Goal: Task Accomplishment & Management: Manage account settings

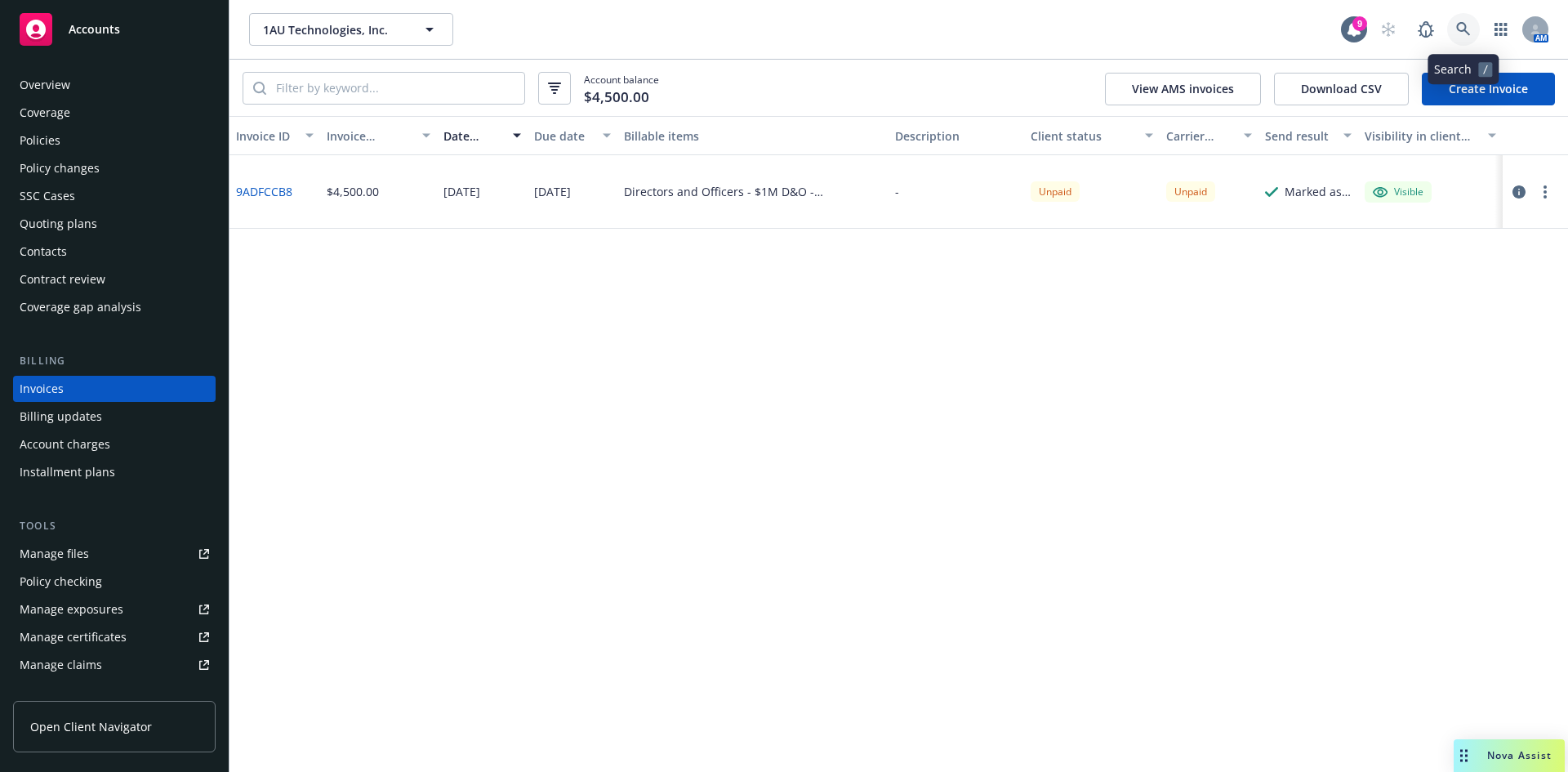
click at [1471, 27] on link at bounding box center [1463, 29] width 32 height 32
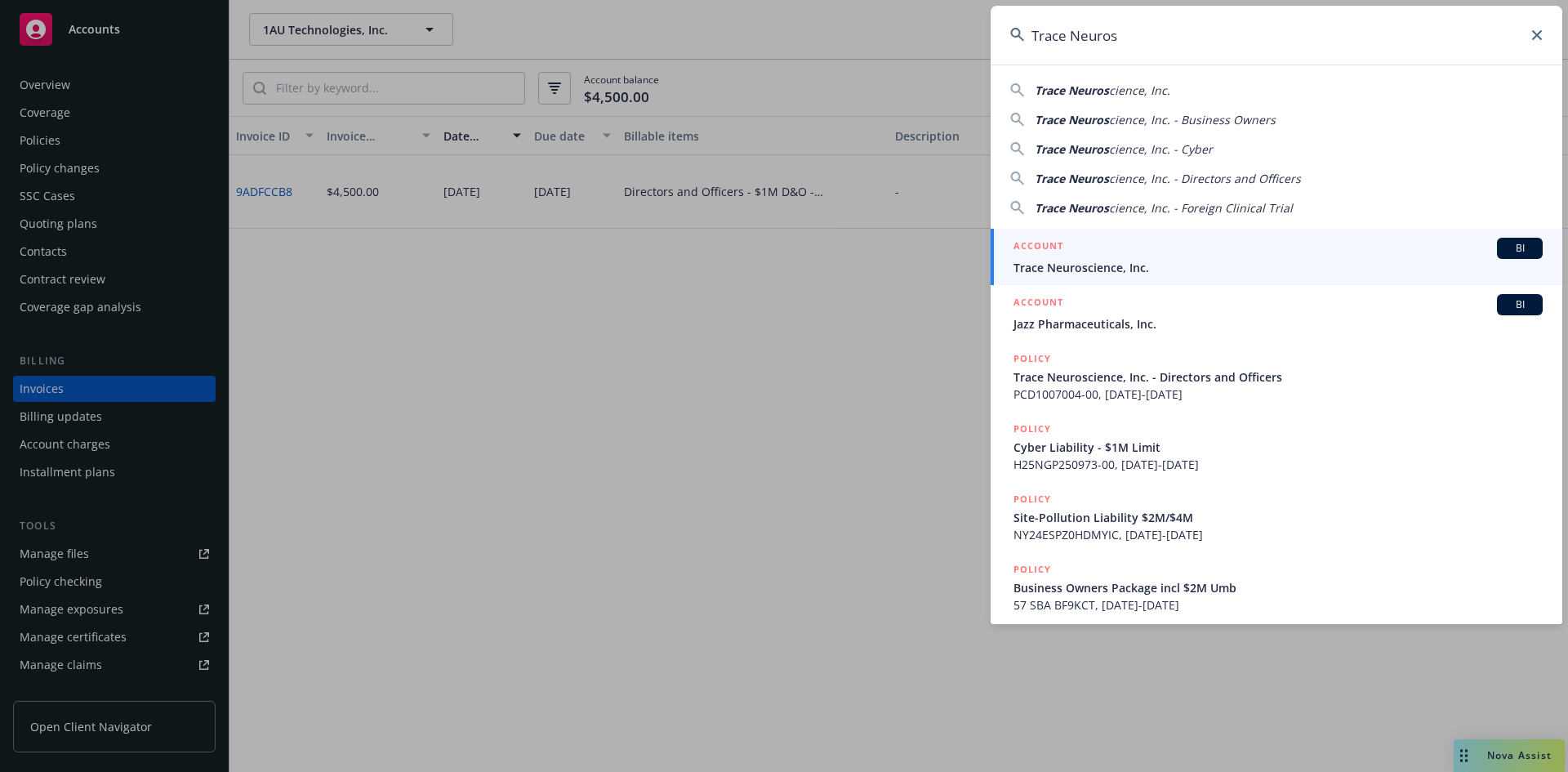
type input "Trace Neuros"
click at [1128, 262] on span "Trace Neuroscience, Inc." at bounding box center [1278, 268] width 529 height 18
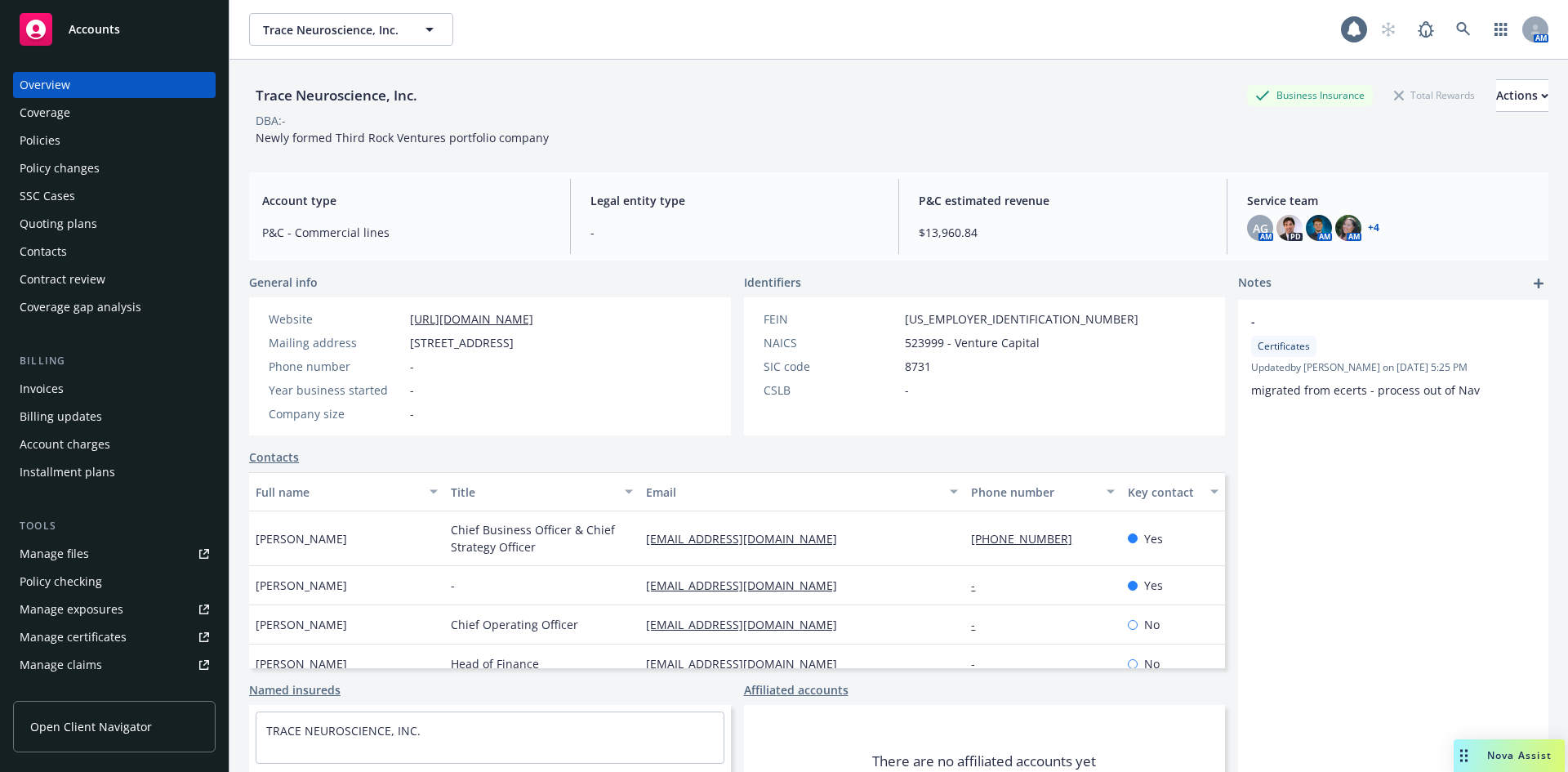
click at [54, 136] on div "Policies" at bounding box center [40, 141] width 41 height 26
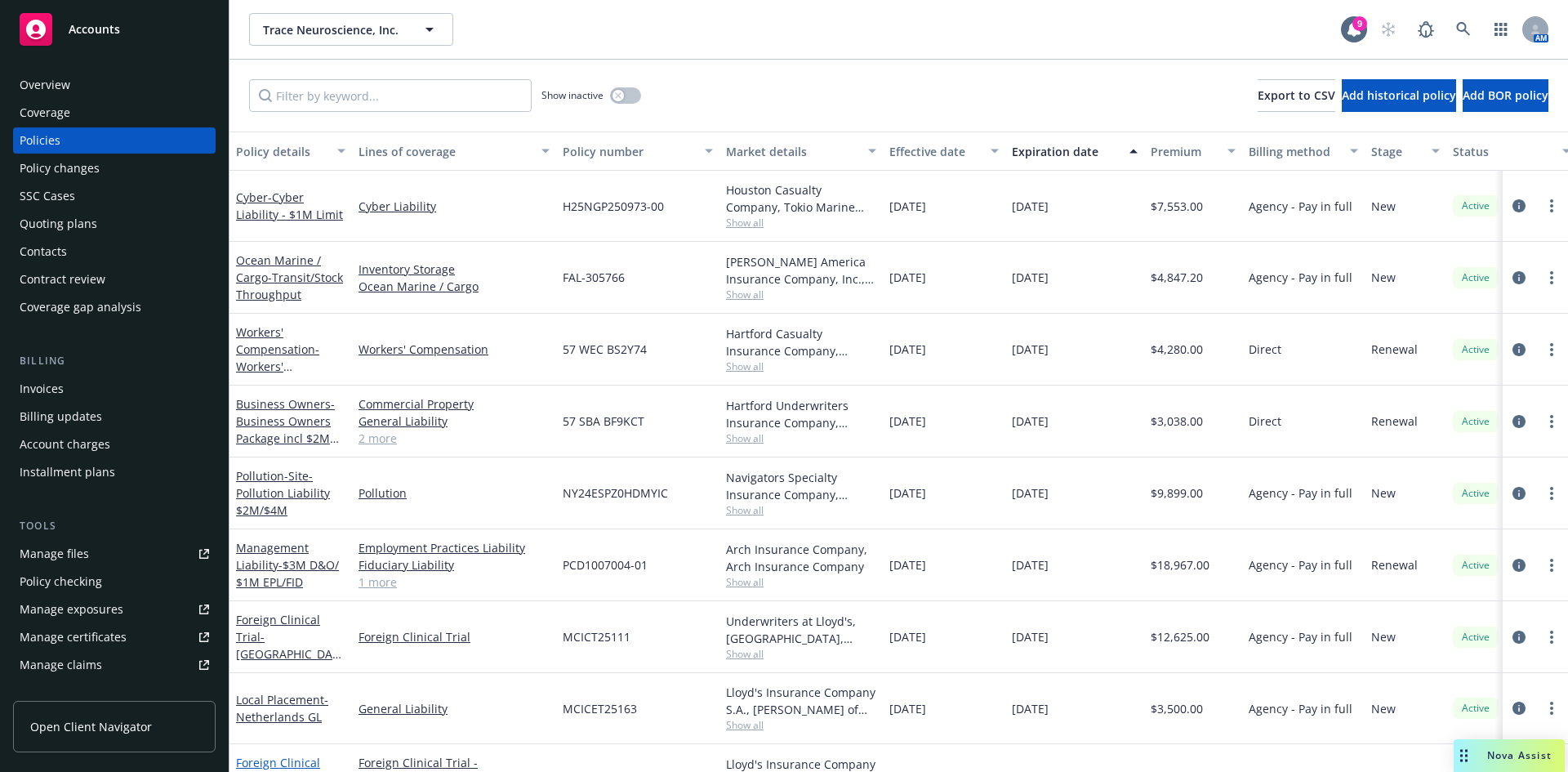
scroll to position [128, 0]
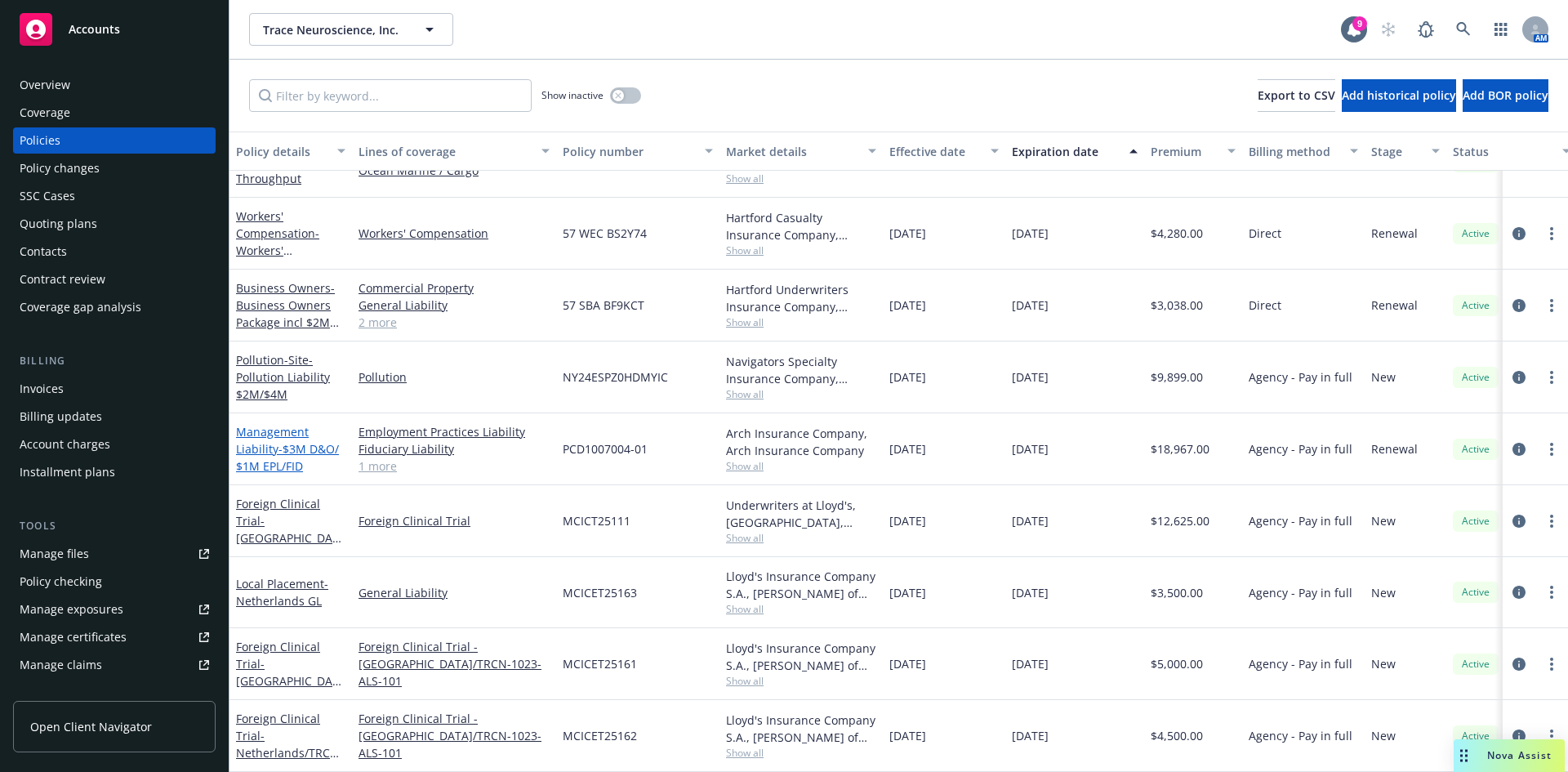
click at [261, 438] on link "Management Liability - $3M D&O/ $1M EPL/FID" at bounding box center [287, 449] width 103 height 50
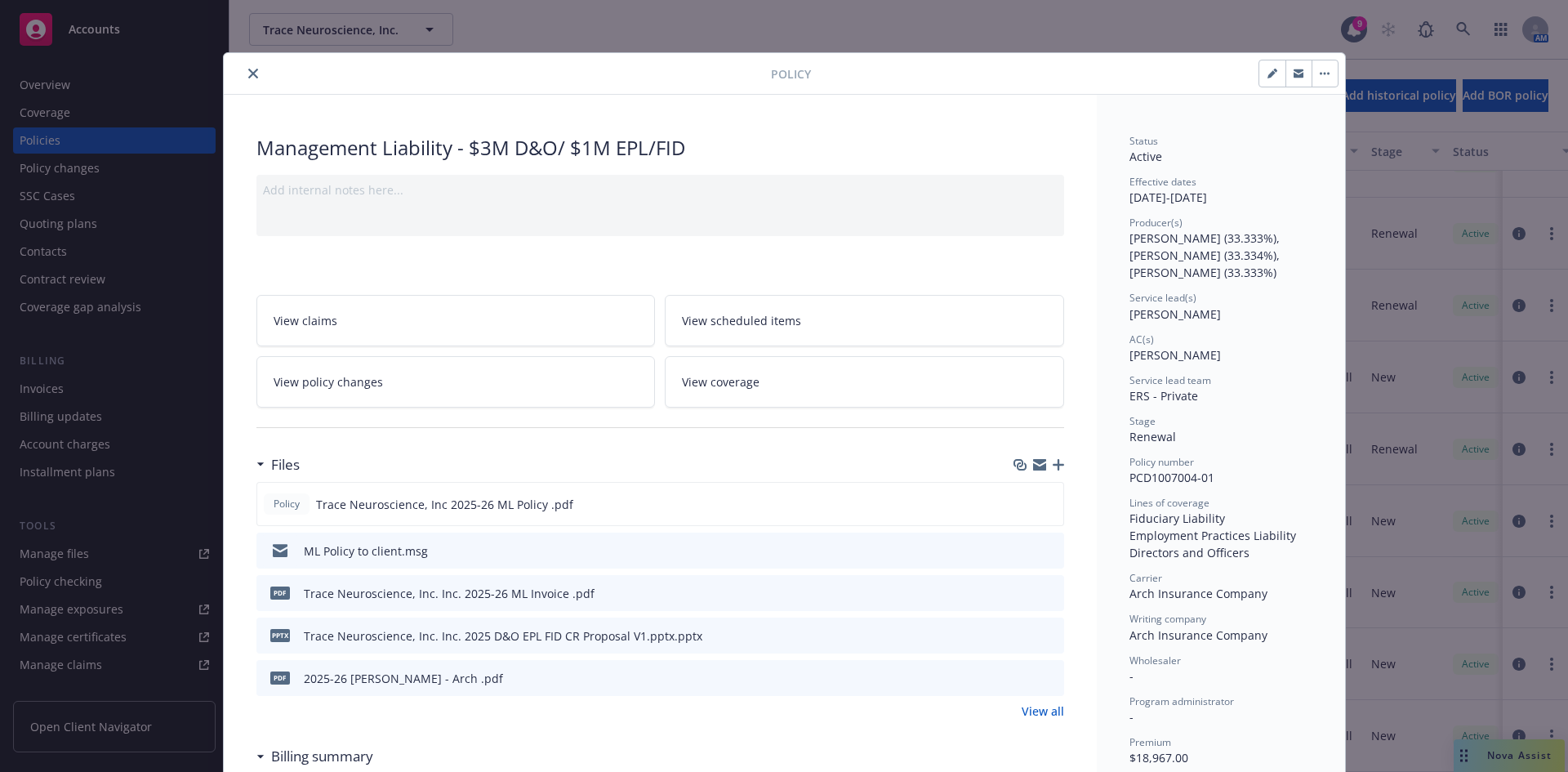
click at [1053, 464] on icon "button" at bounding box center [1058, 465] width 11 height 11
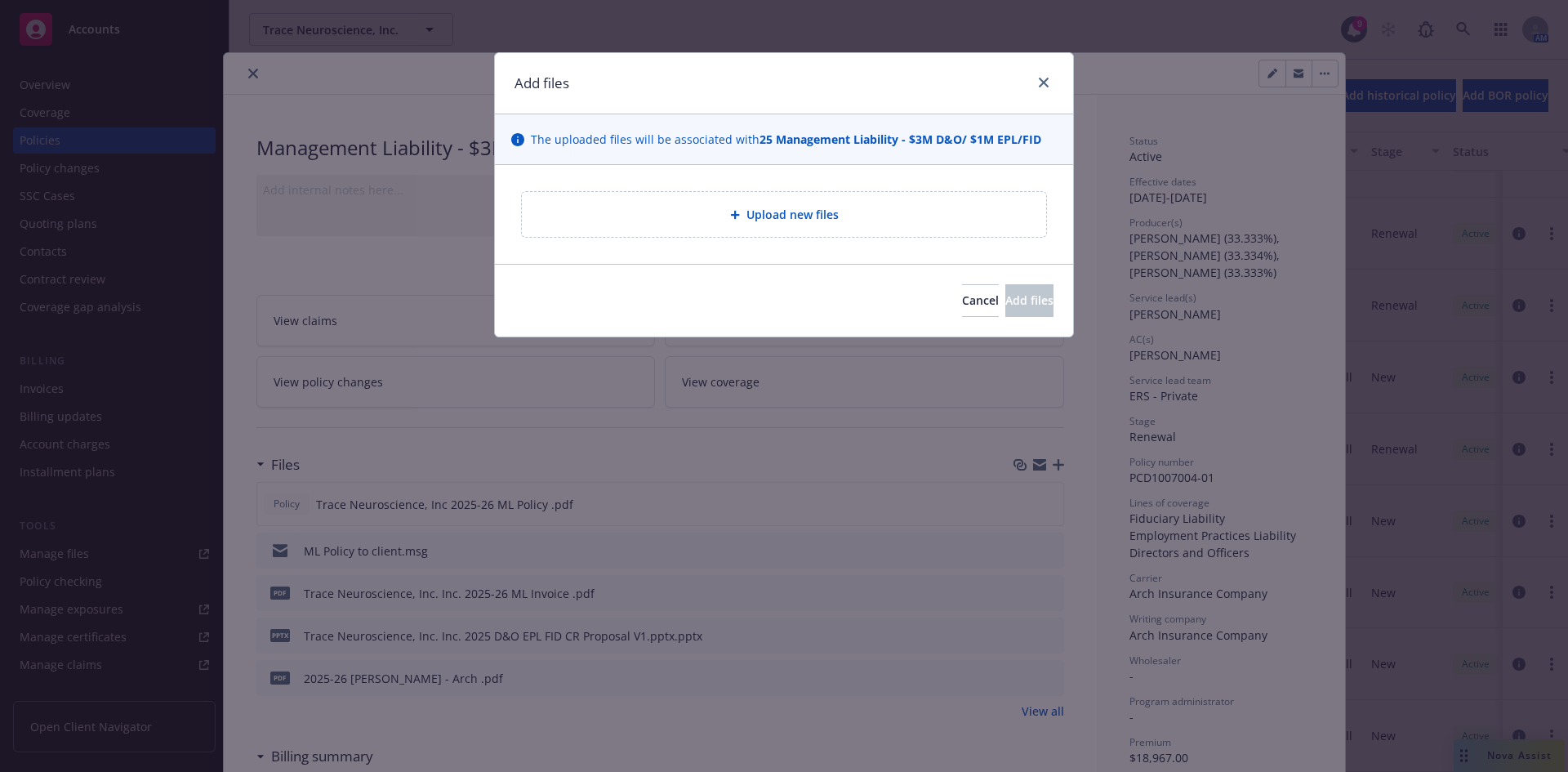
type textarea "x"
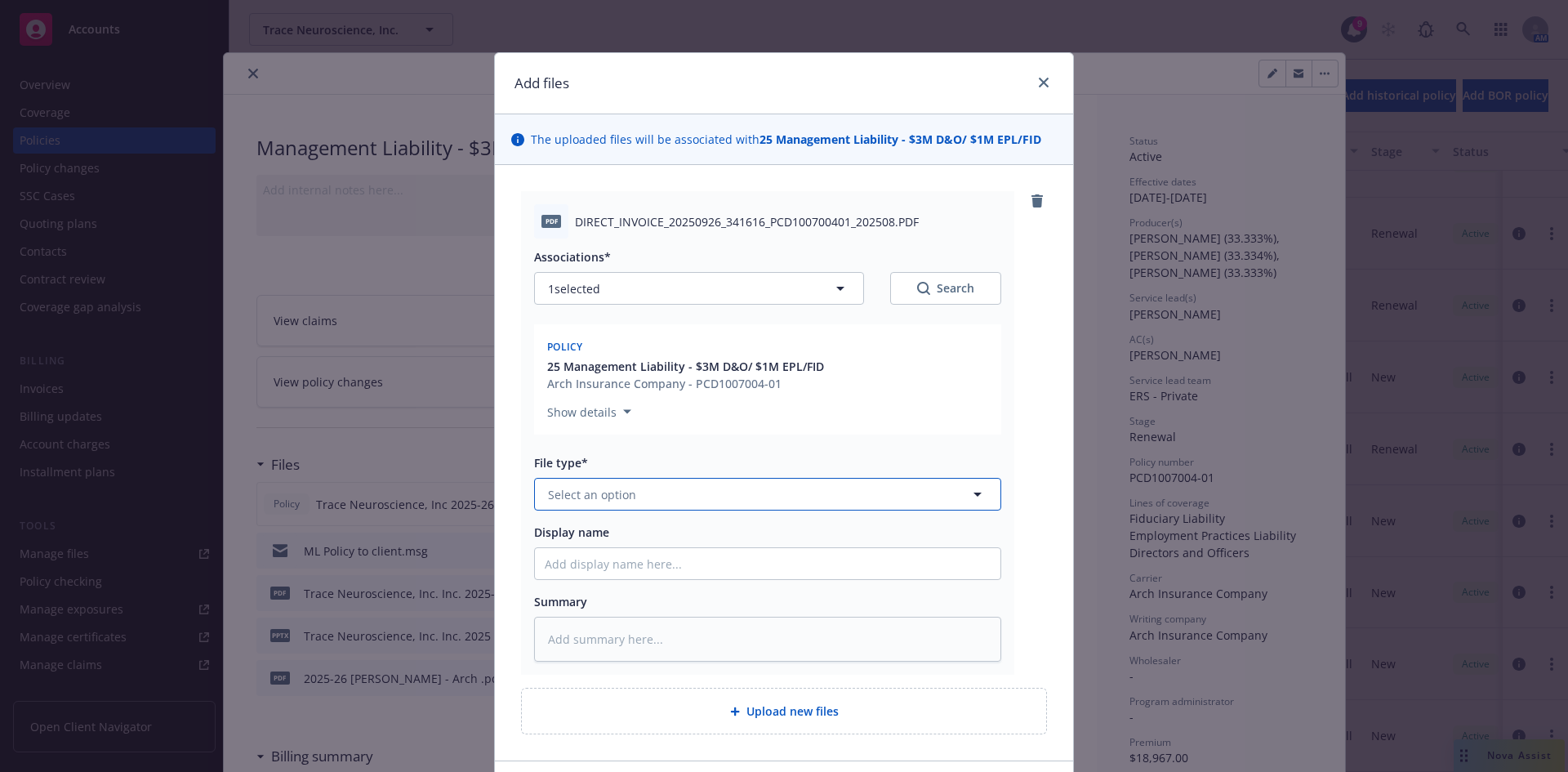
click at [603, 497] on span "Select an option" at bounding box center [591, 494] width 88 height 18
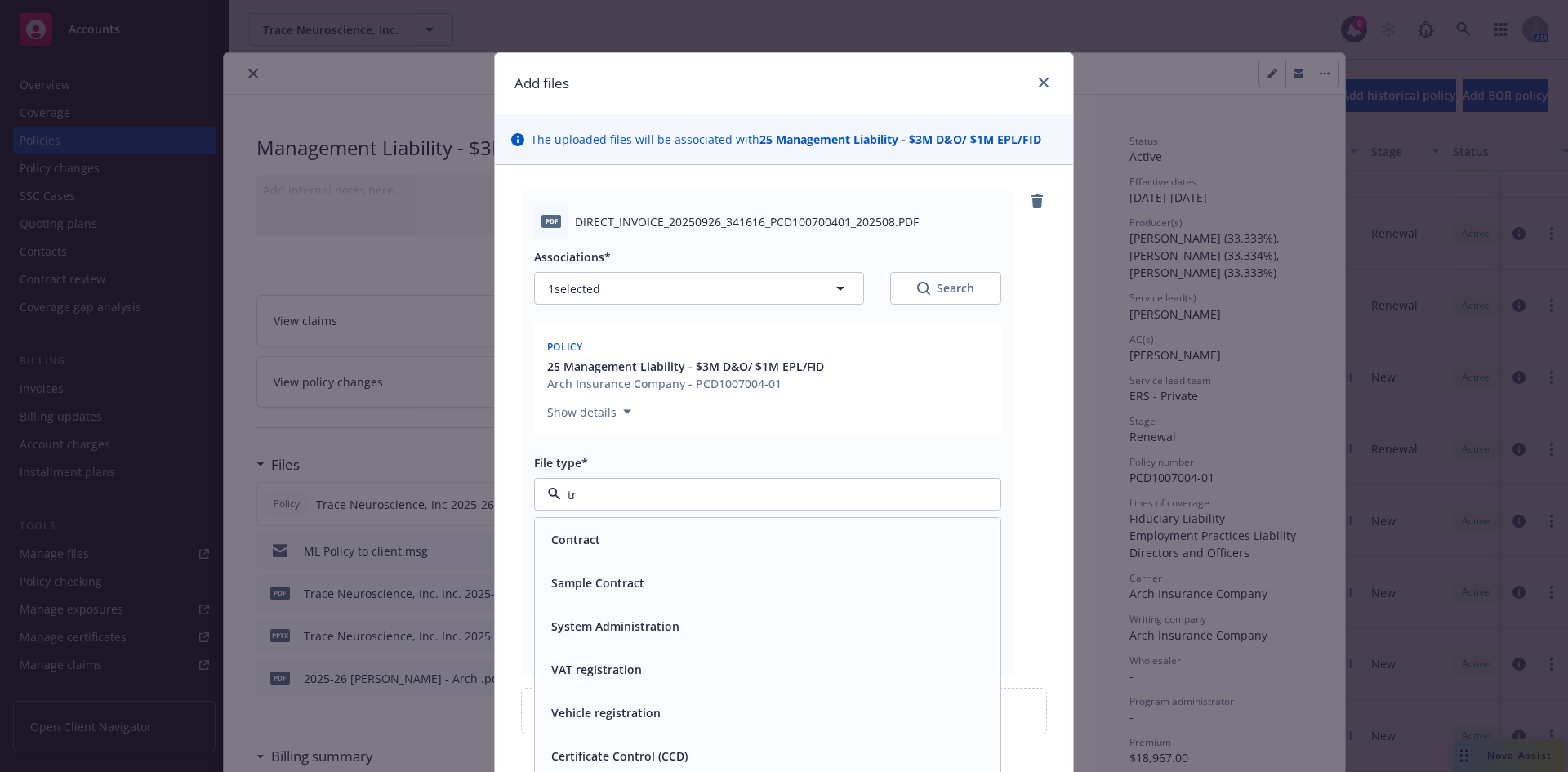
type input "t"
type input "inv"
click at [607, 581] on span "Invoice - Third Party" at bounding box center [608, 583] width 113 height 18
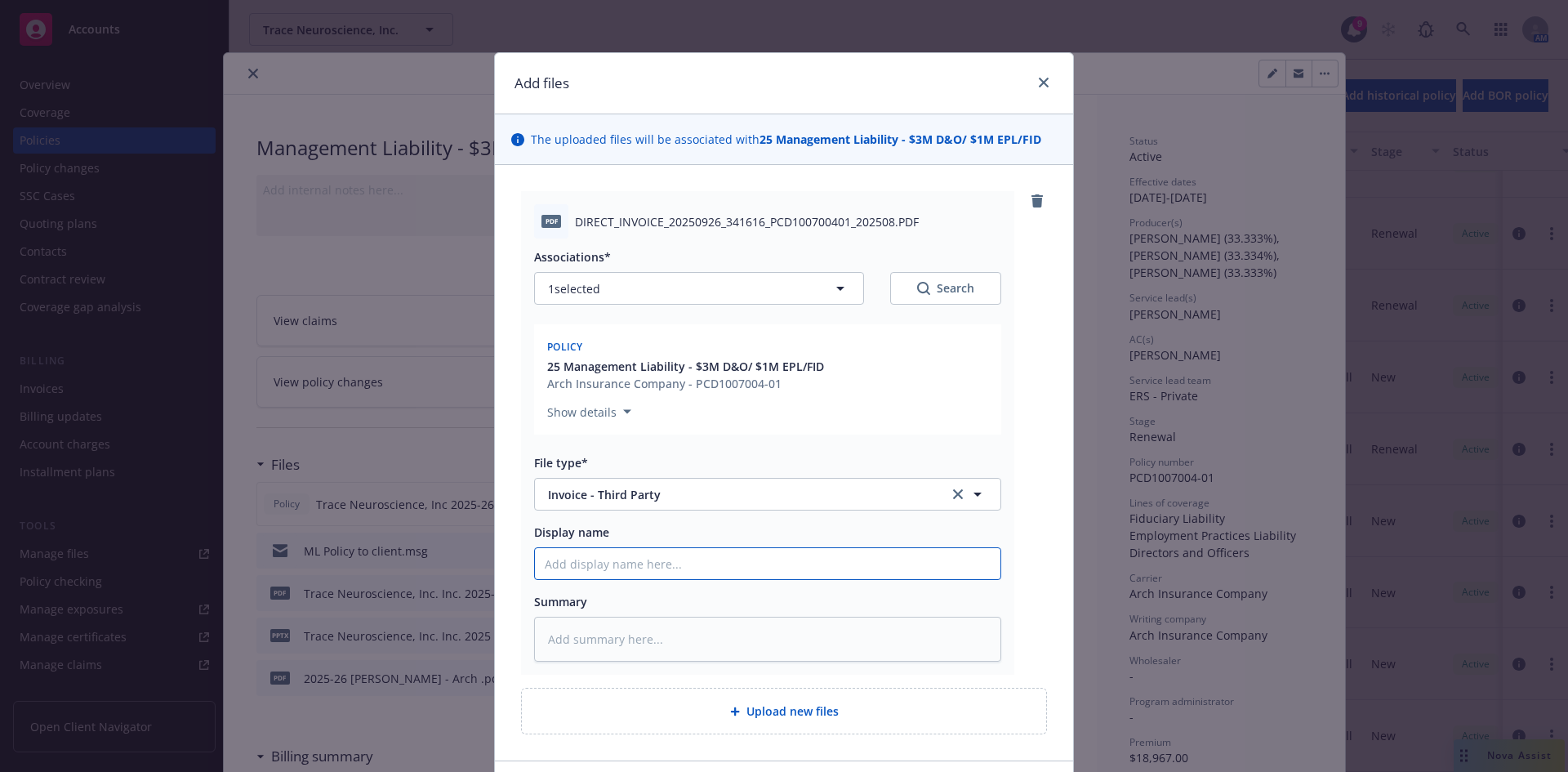
click at [582, 556] on input "Display name" at bounding box center [767, 564] width 465 height 31
type textarea "x"
type input "M"
type textarea "x"
type input "ML"
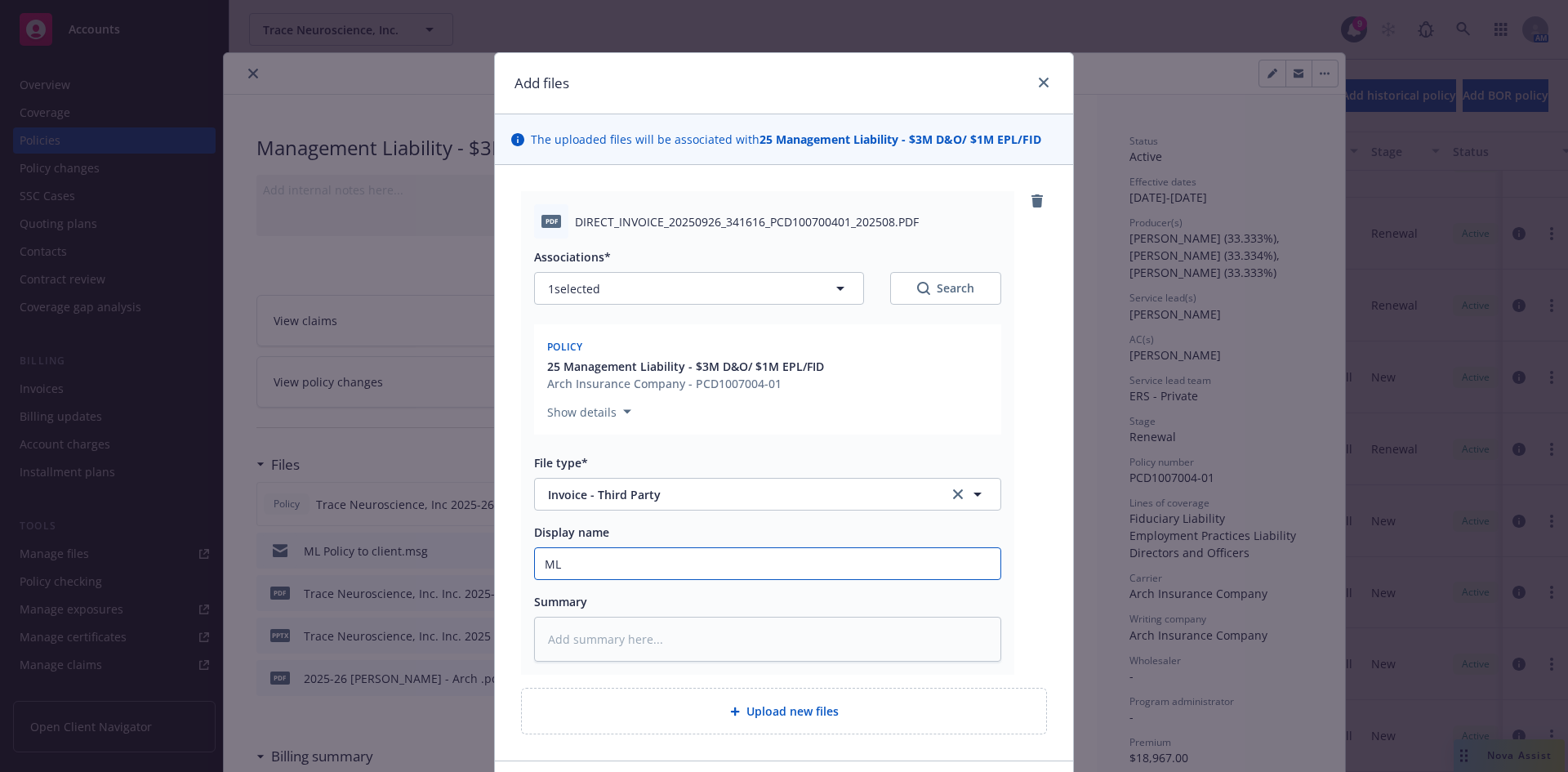
type textarea "x"
type input "ML"
type textarea "x"
type input "ML A"
type textarea "x"
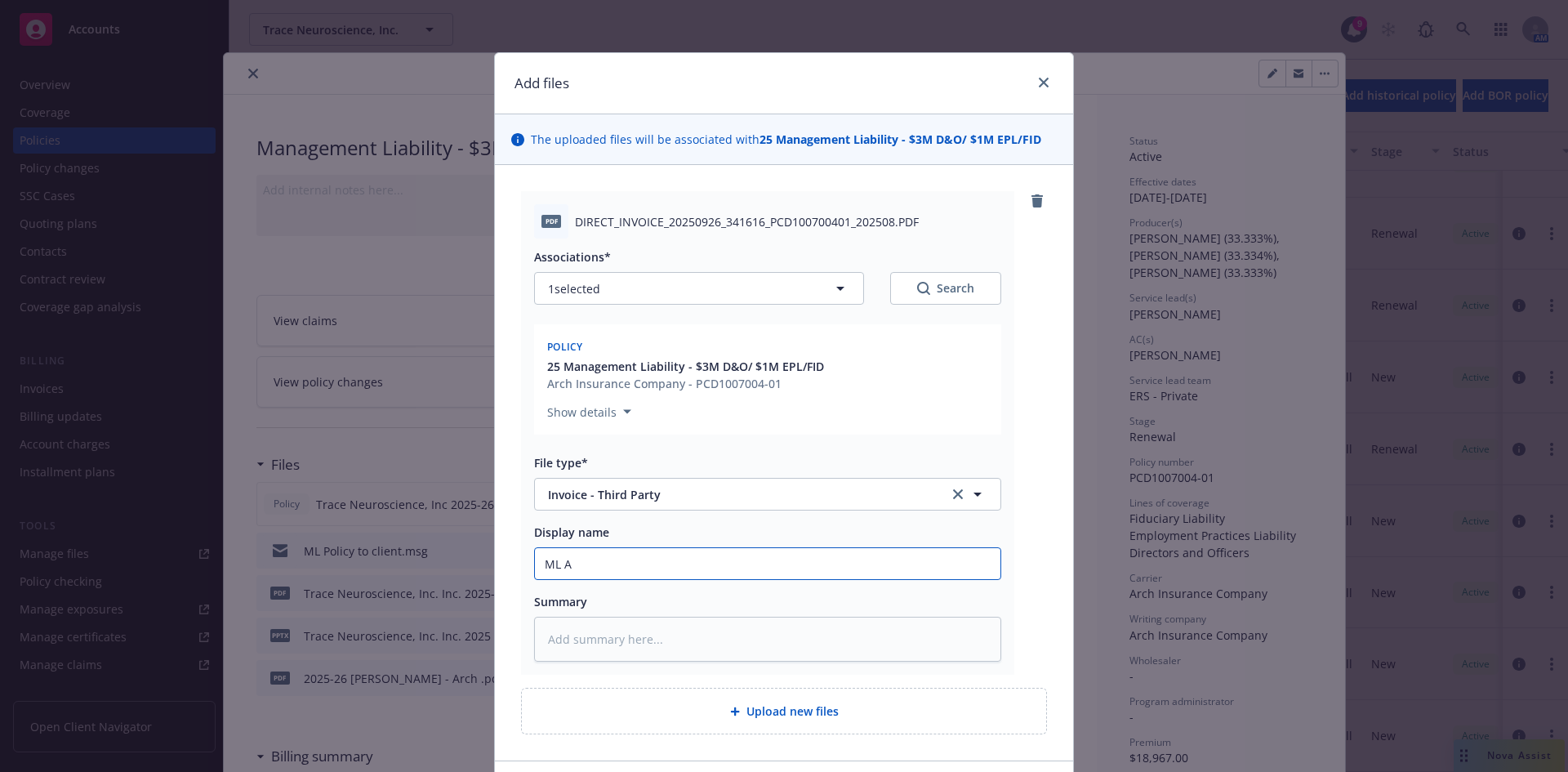
type input "ML Ar"
type textarea "x"
type input "ML Arc"
type textarea "x"
type input "ML Arch"
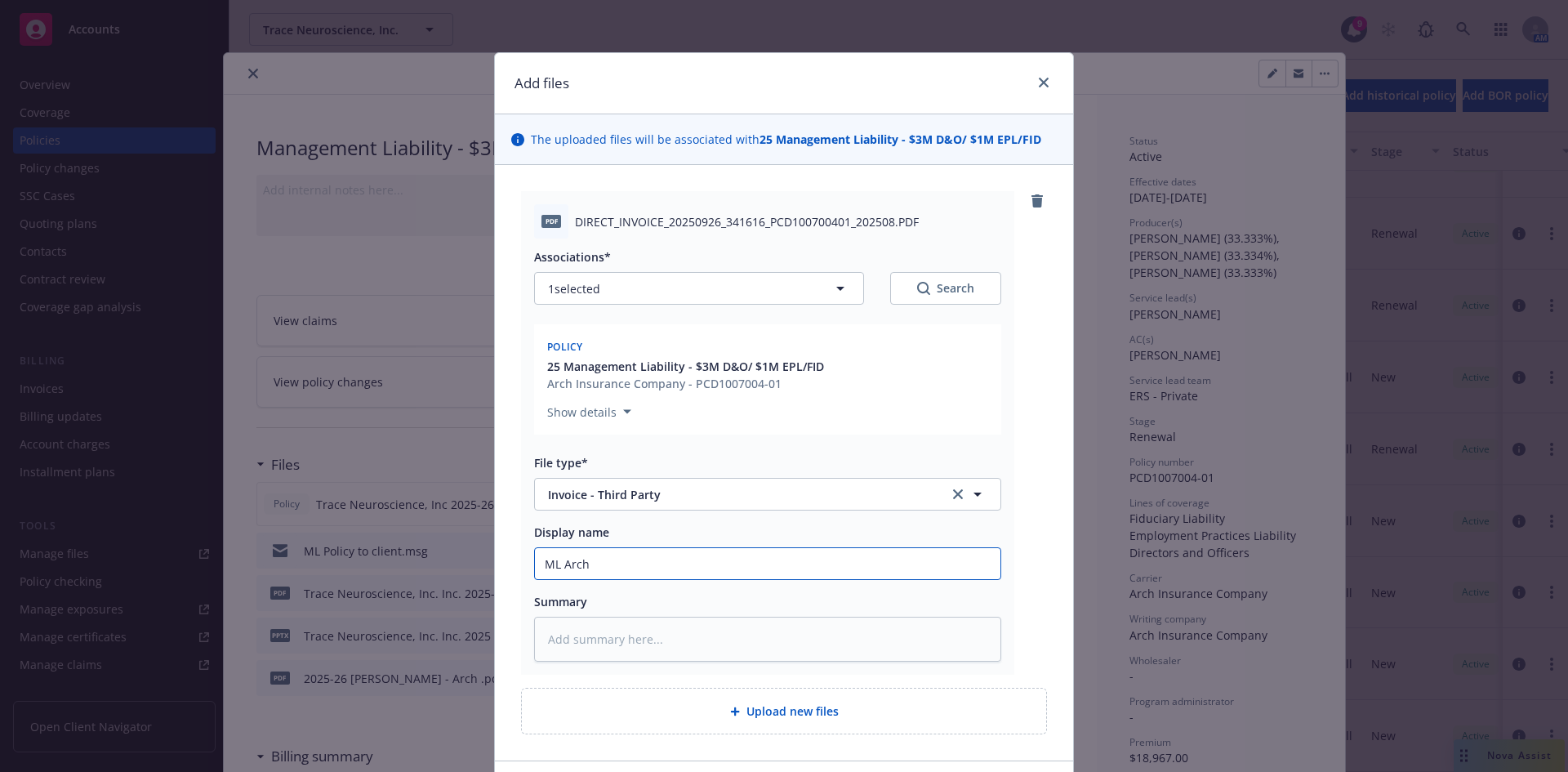
type textarea "x"
type input "ML Arch"
type textarea "x"
type input "ML Arch I"
type textarea "x"
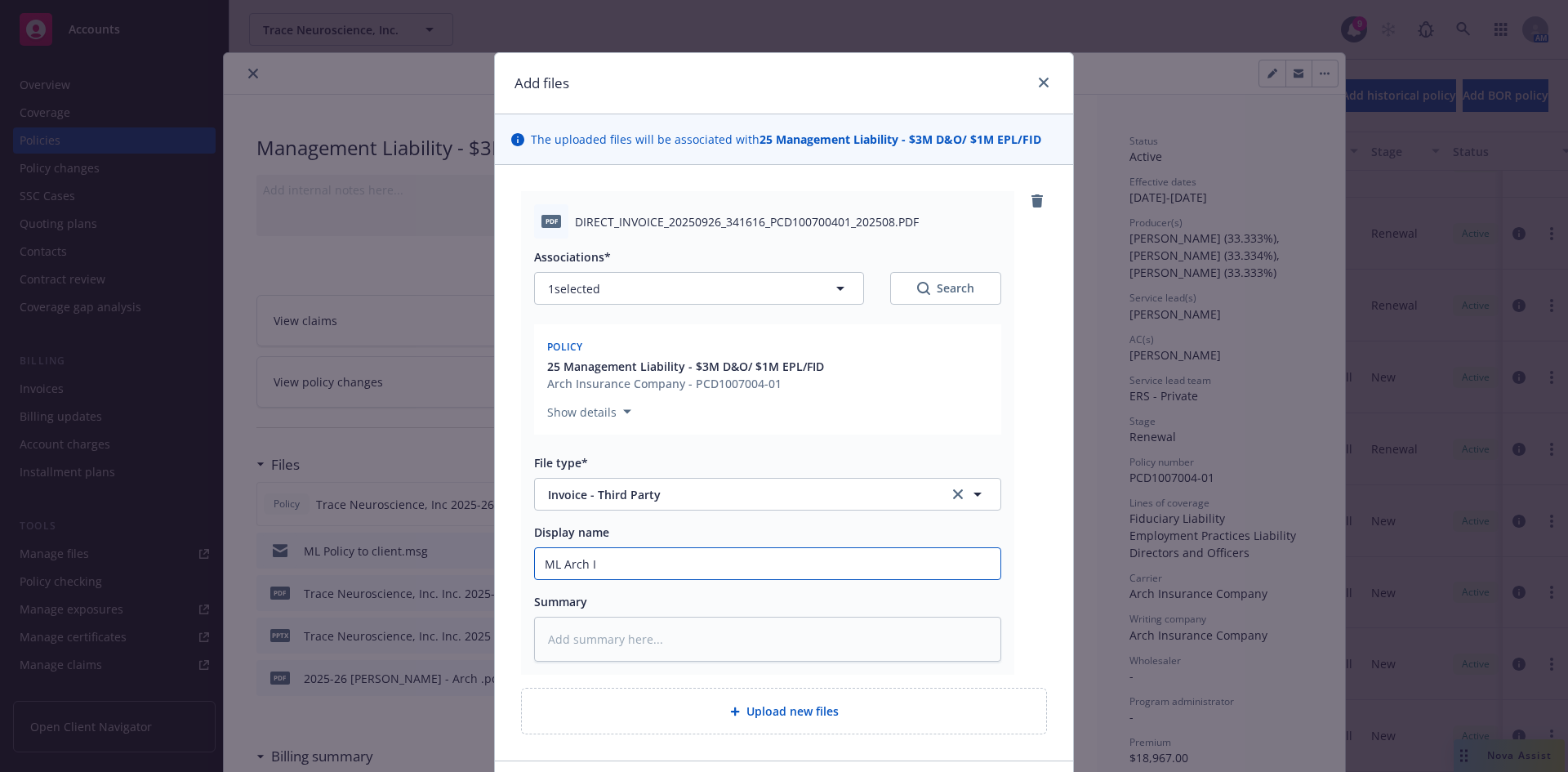
type input "ML Arch In"
type textarea "x"
type input "ML Arch Inv"
type textarea "x"
type input "ML Arch Invo"
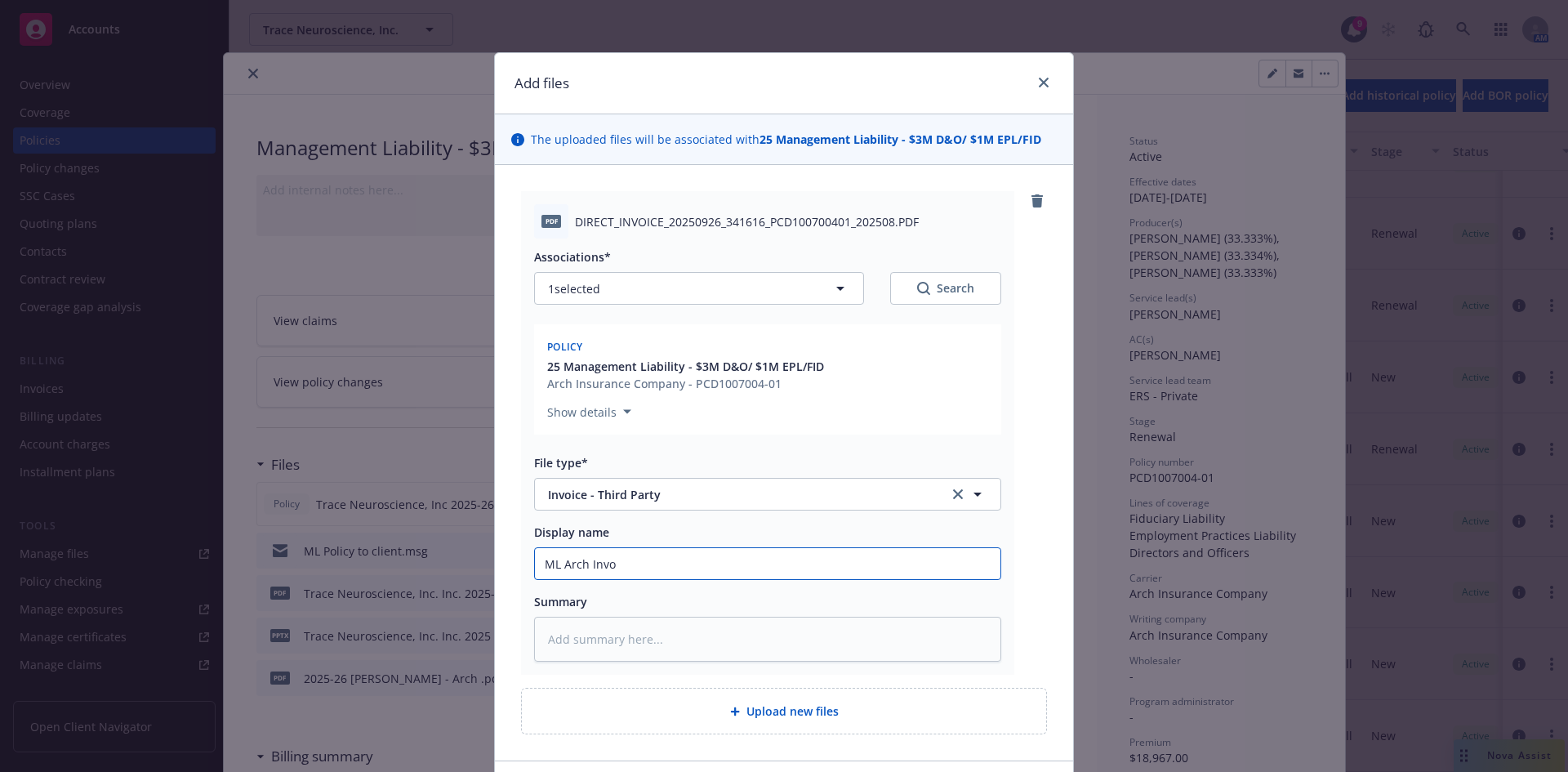
type textarea "x"
type input "ML Arch Invoc"
type textarea "x"
type input "ML Arch Invocie"
type textarea "x"
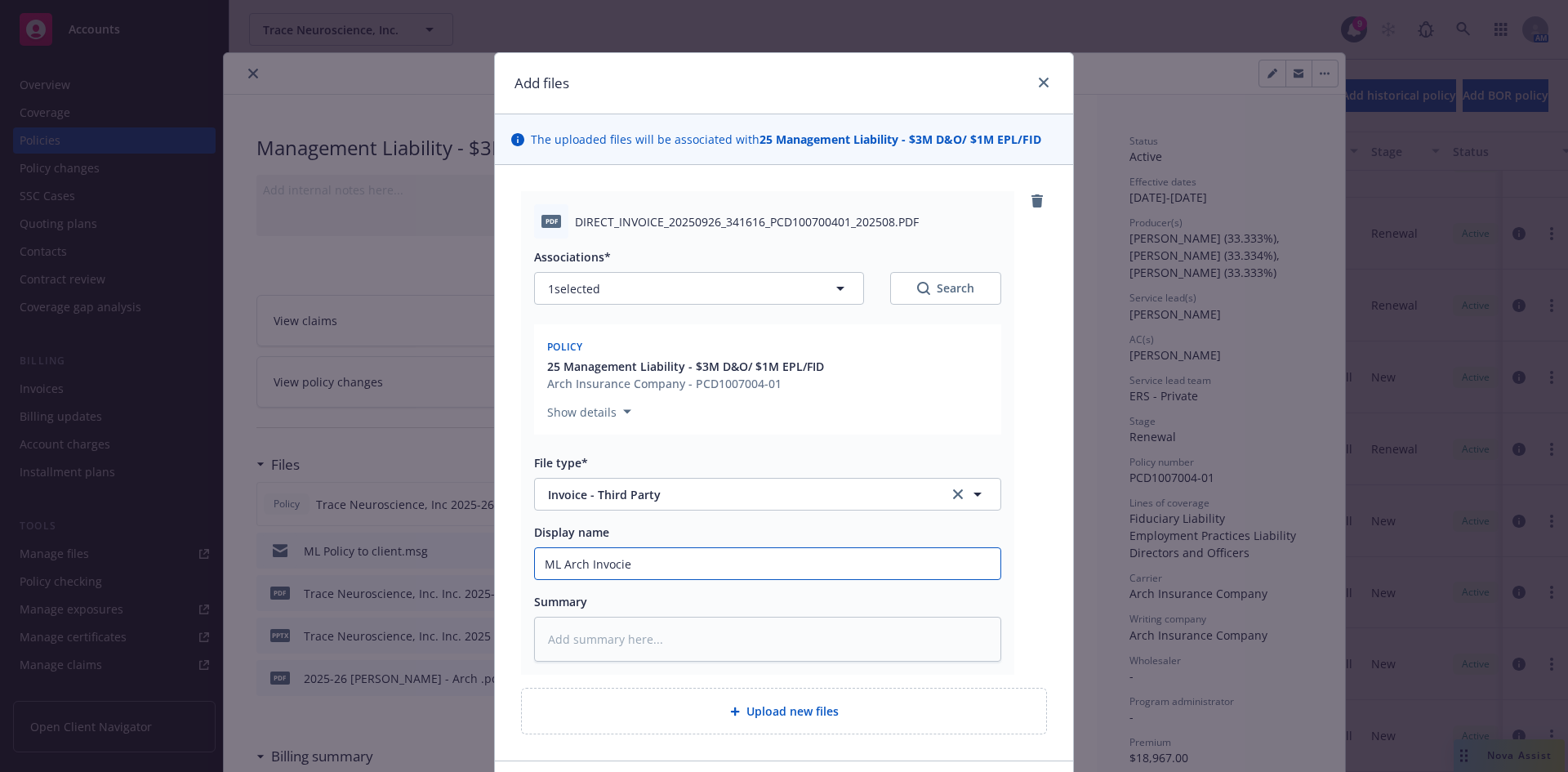
type input "ML Arch Invocie"
type textarea "x"
type input "ML Arch Invocie"
type textarea "x"
type input "ML Arch Invoci"
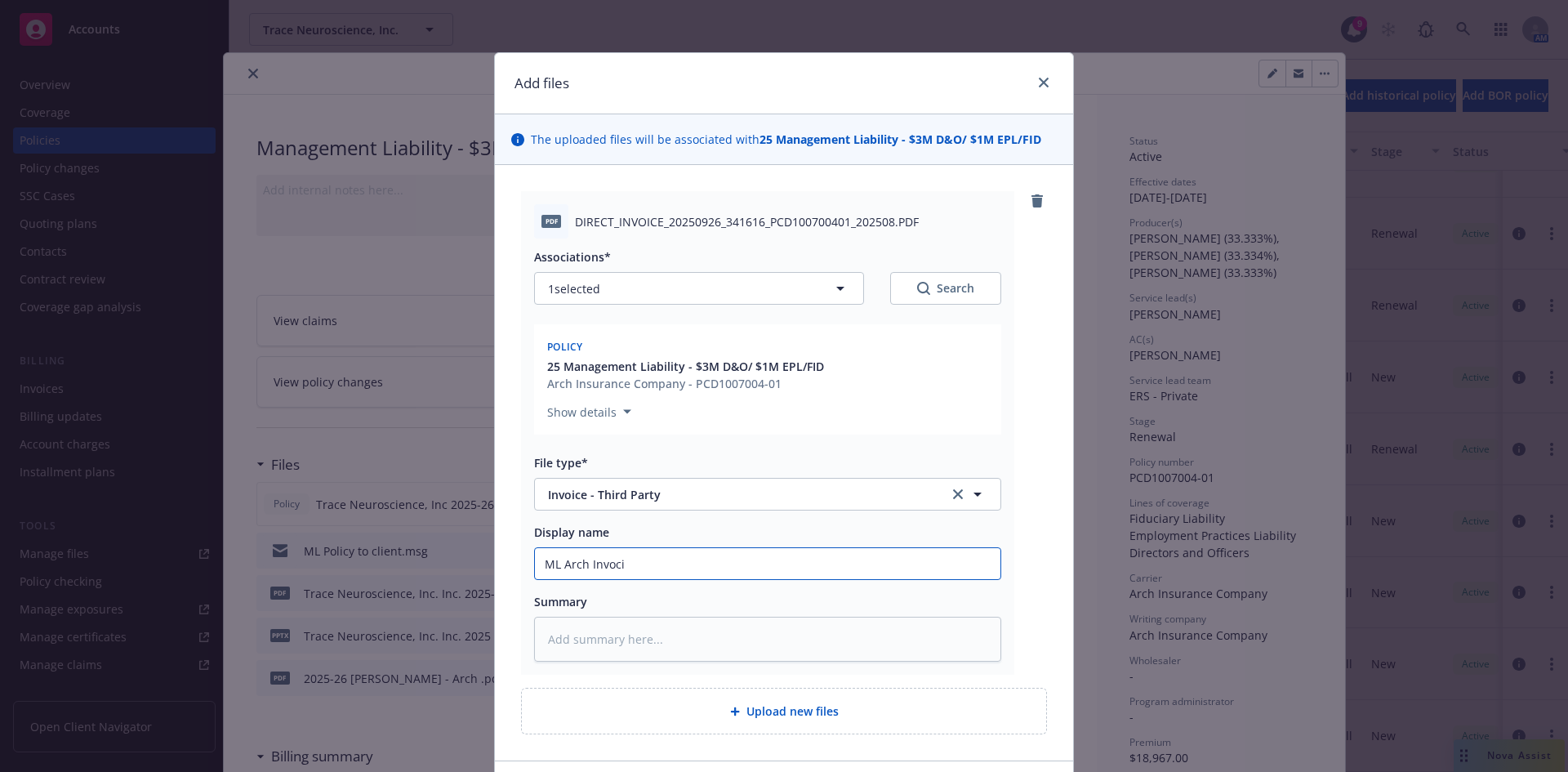
type textarea "x"
type input "ML Arch Invoc"
type textarea "x"
type input "ML Arch Invo"
type textarea "x"
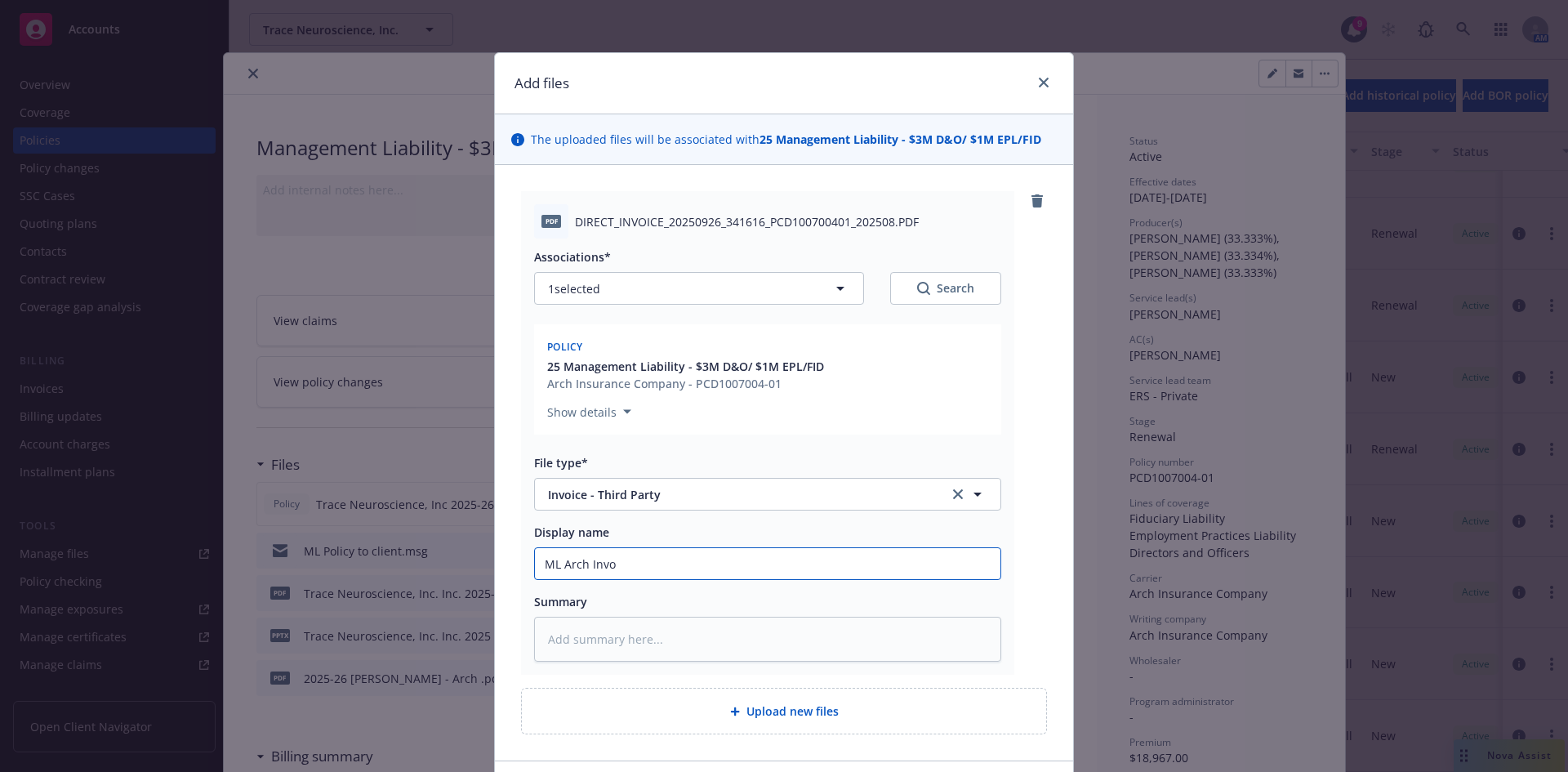
type input "ML Arch Invoi"
type textarea "x"
type input "ML Arch Invoic"
type textarea "x"
type input "ML Arch Invoice"
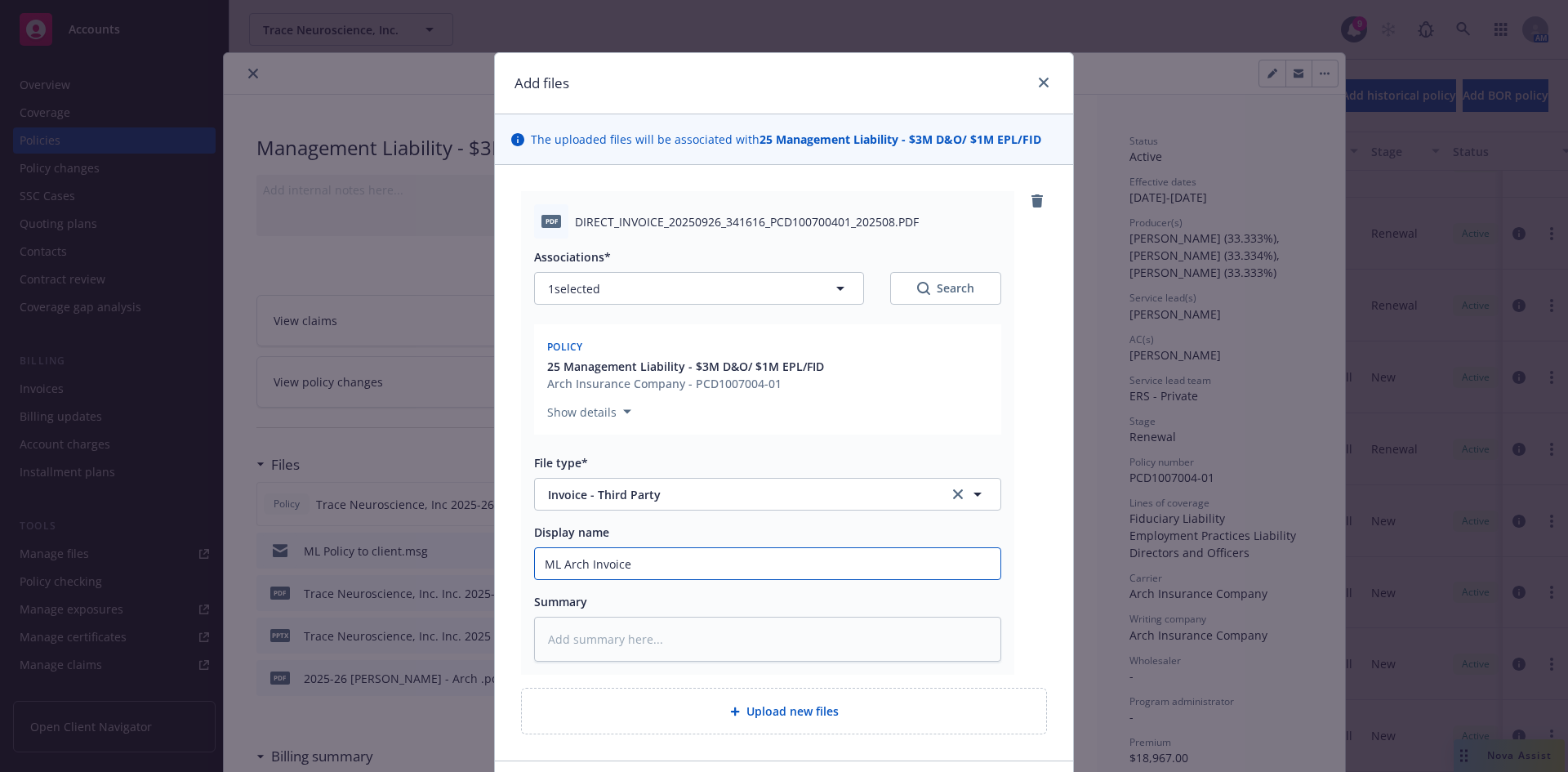
type textarea "x"
type input "ML Arch Invoice"
type textarea "x"
type input "ML Arch Invoice 2"
type textarea "x"
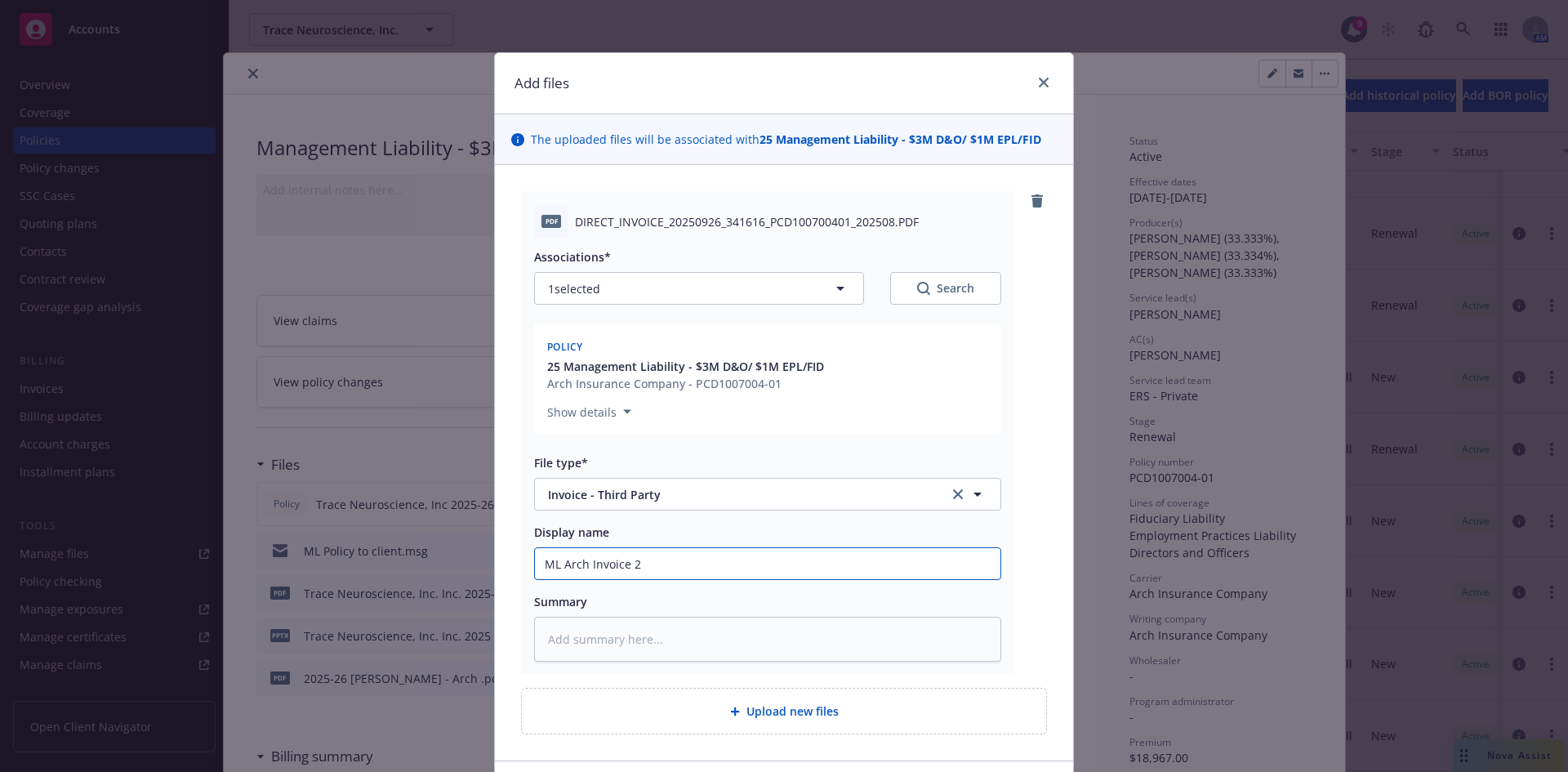
type input "ML Arch Invoice 25"
type textarea "x"
type input "ML Arch Invoice 25-"
type textarea "x"
type input "ML Arch Invoice 25-2"
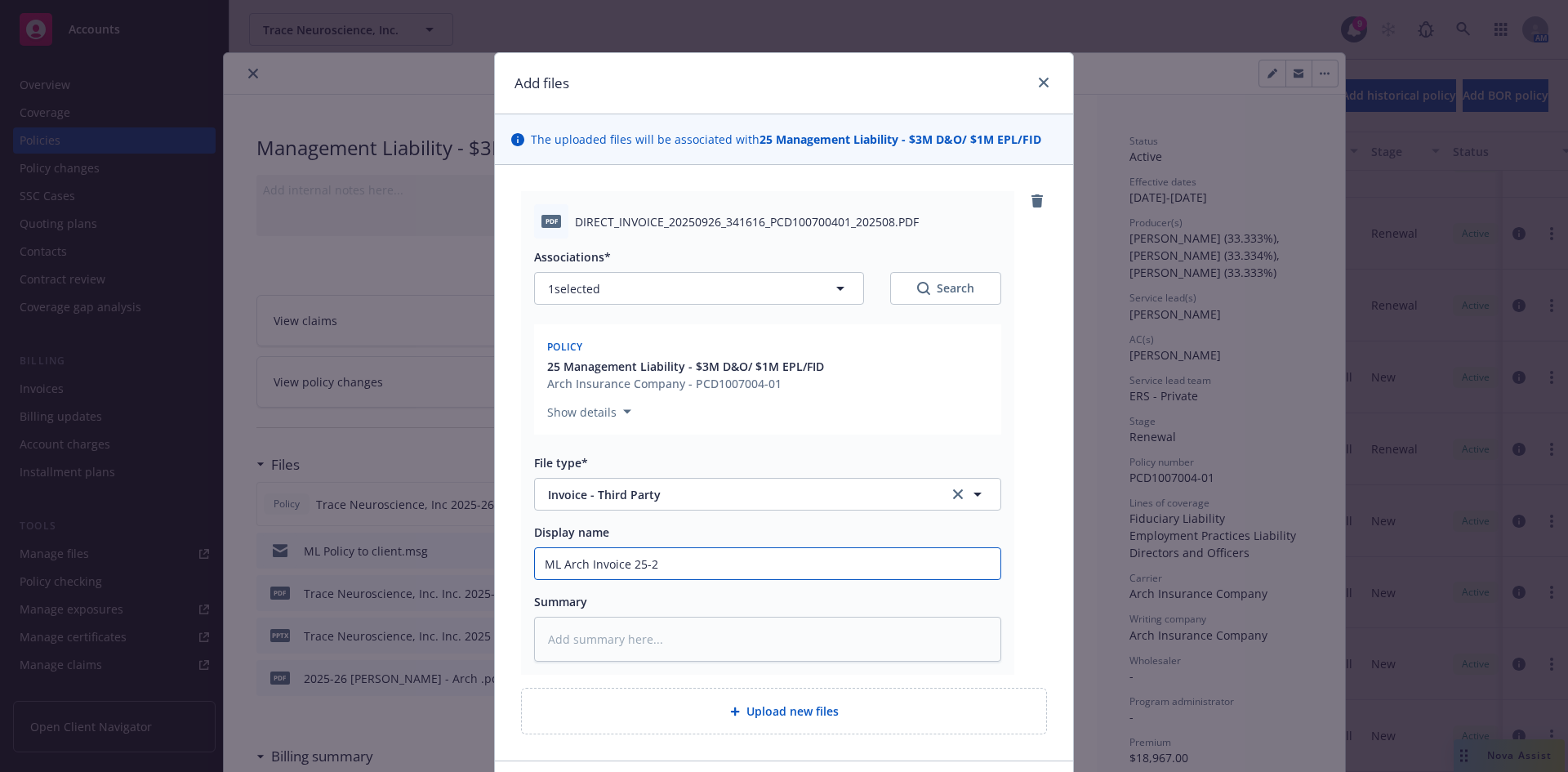
type textarea "x"
type input "ML Arch Invoice 25-26"
type textarea "x"
type input "ML Arch Invoice 25-26"
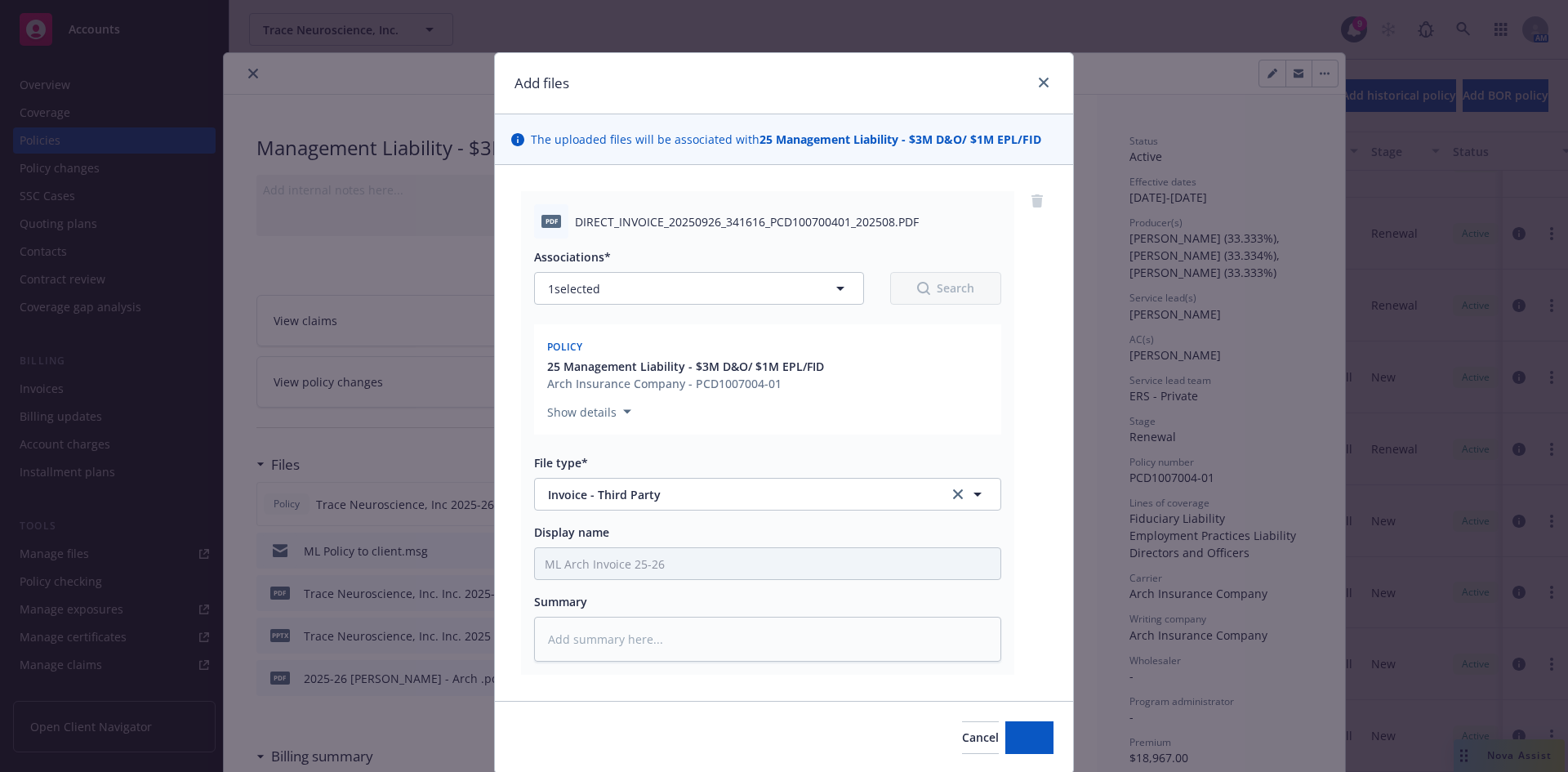
type textarea "x"
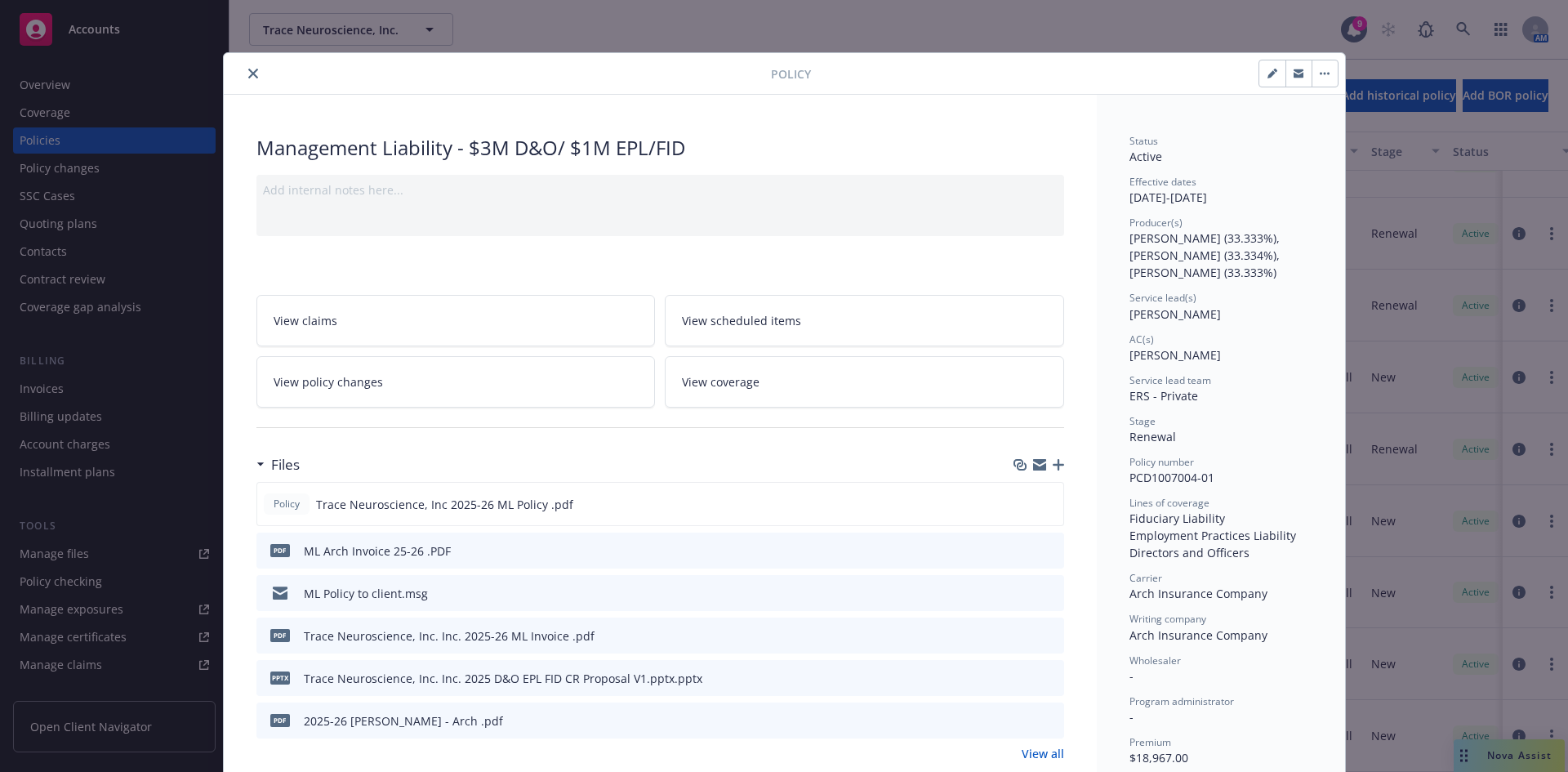
click at [248, 74] on icon "close" at bounding box center [253, 73] width 10 height 10
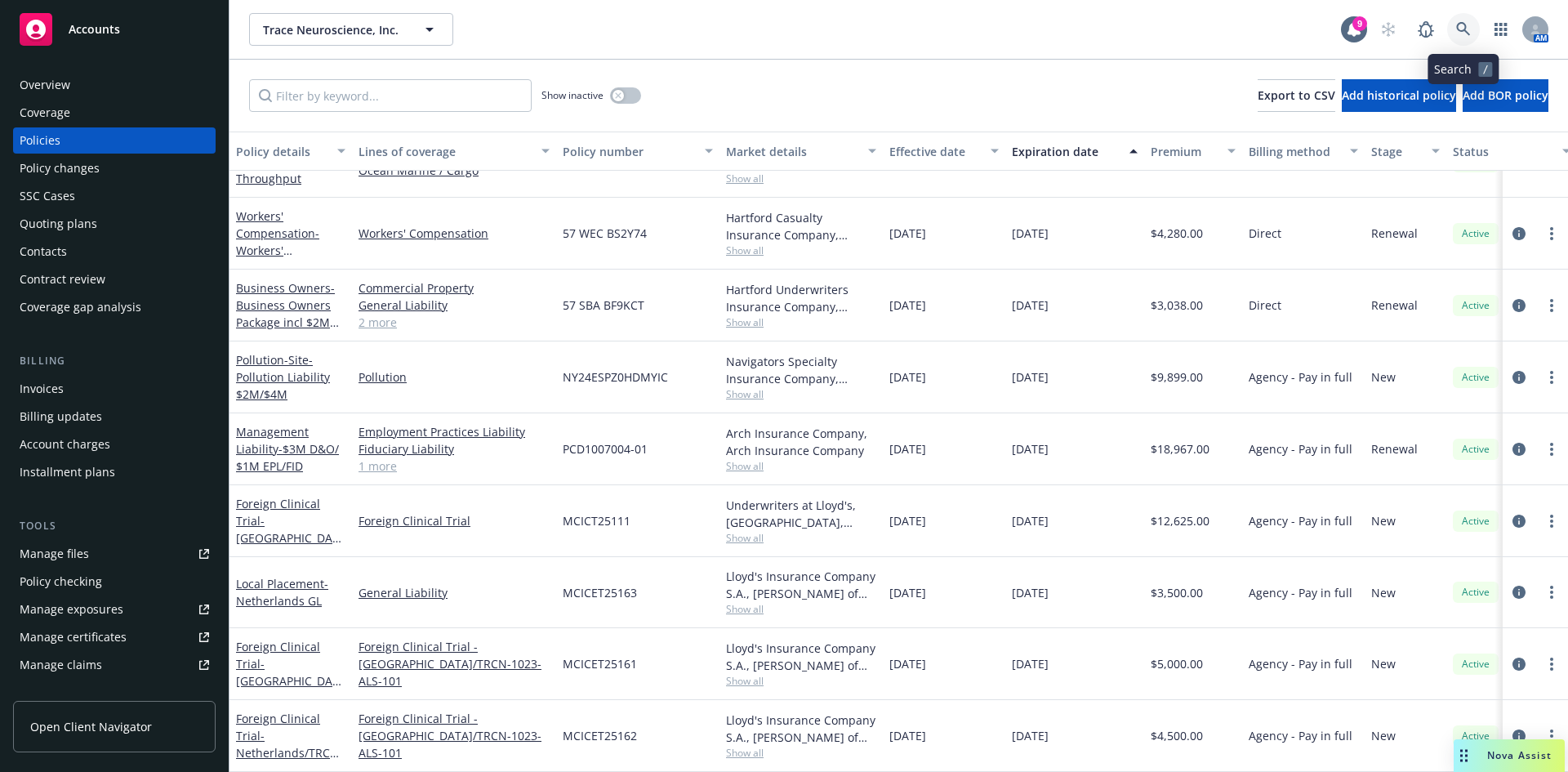
click at [1458, 24] on icon at bounding box center [1463, 29] width 14 height 14
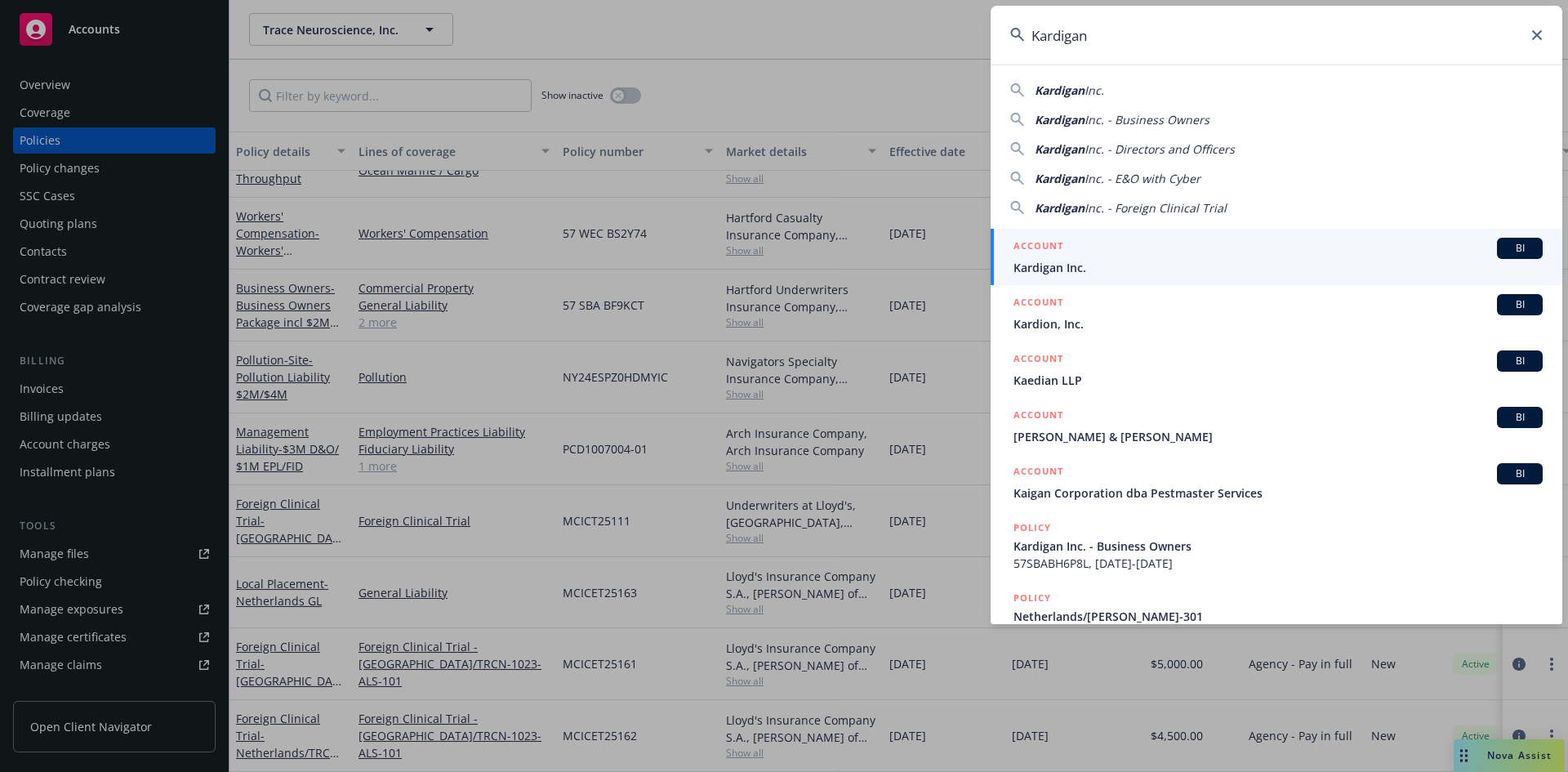
type input "Kardigan"
click at [1093, 268] on span "Kardigan Inc." at bounding box center [1278, 268] width 529 height 18
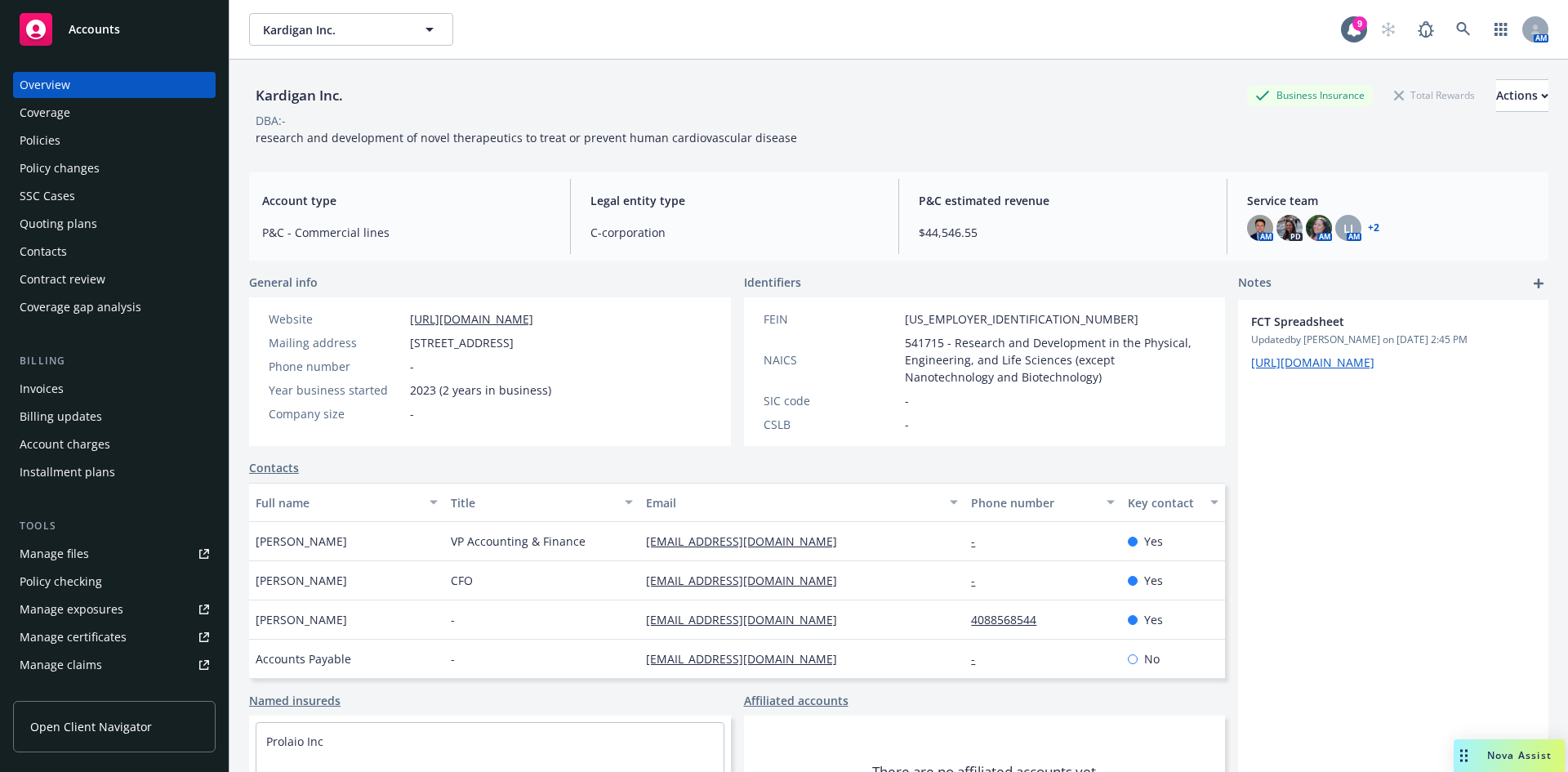
click at [47, 139] on div "Policies" at bounding box center [40, 141] width 41 height 26
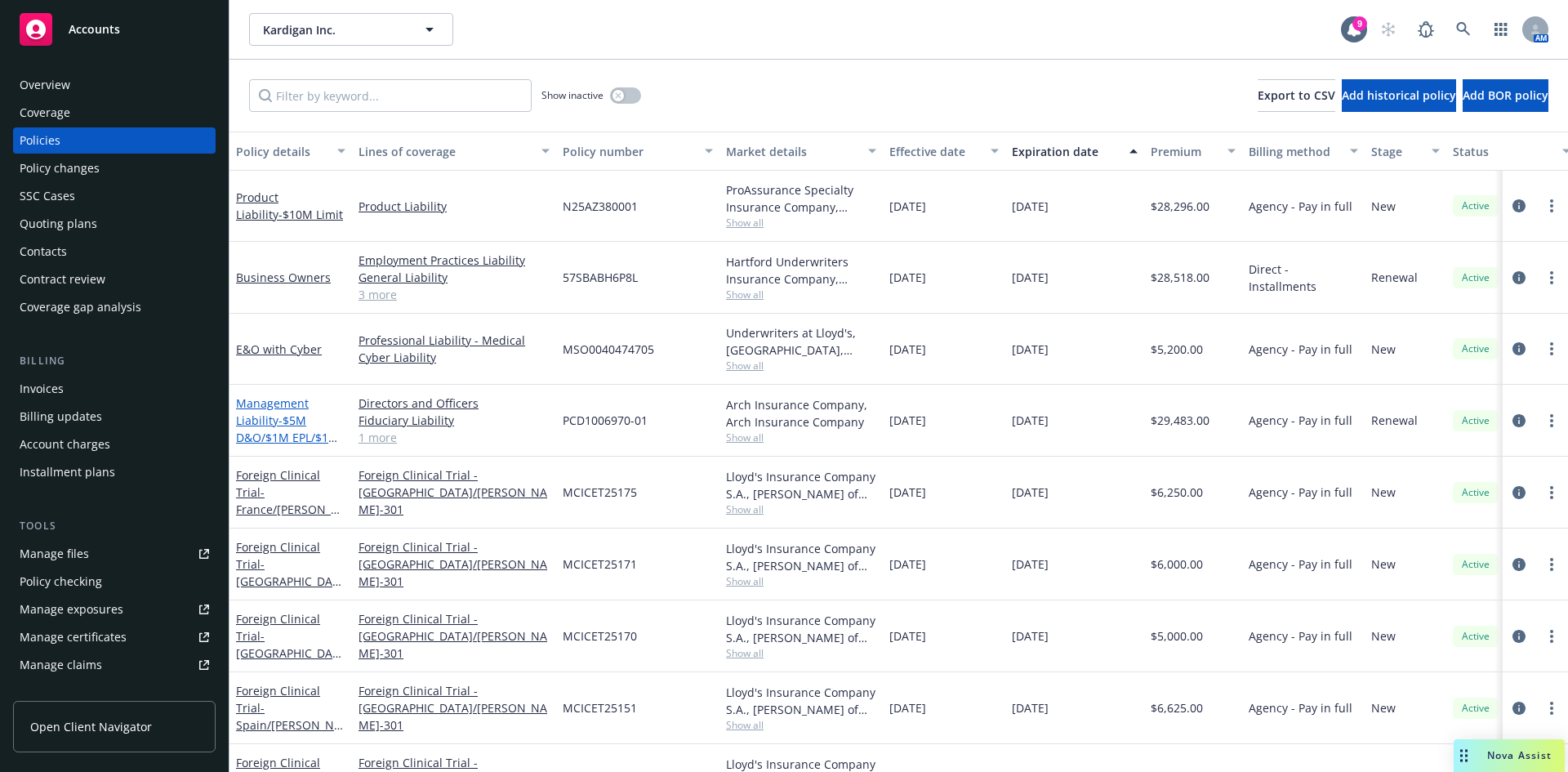
click at [286, 426] on span "- $5M D&O/$1M EPL/$1M FID" at bounding box center [287, 438] width 103 height 50
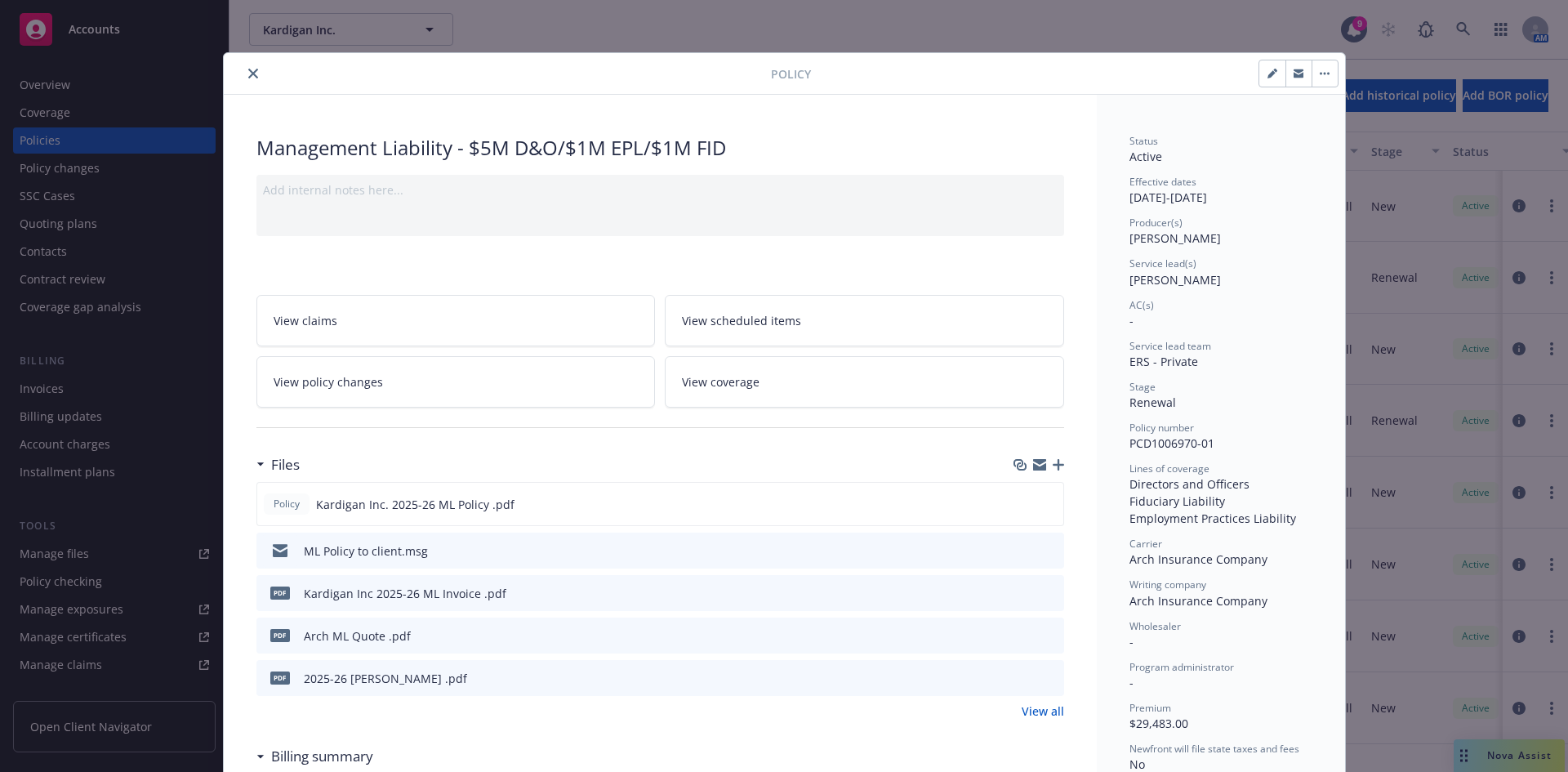
click at [1053, 459] on icon "button" at bounding box center [1058, 465] width 11 height 11
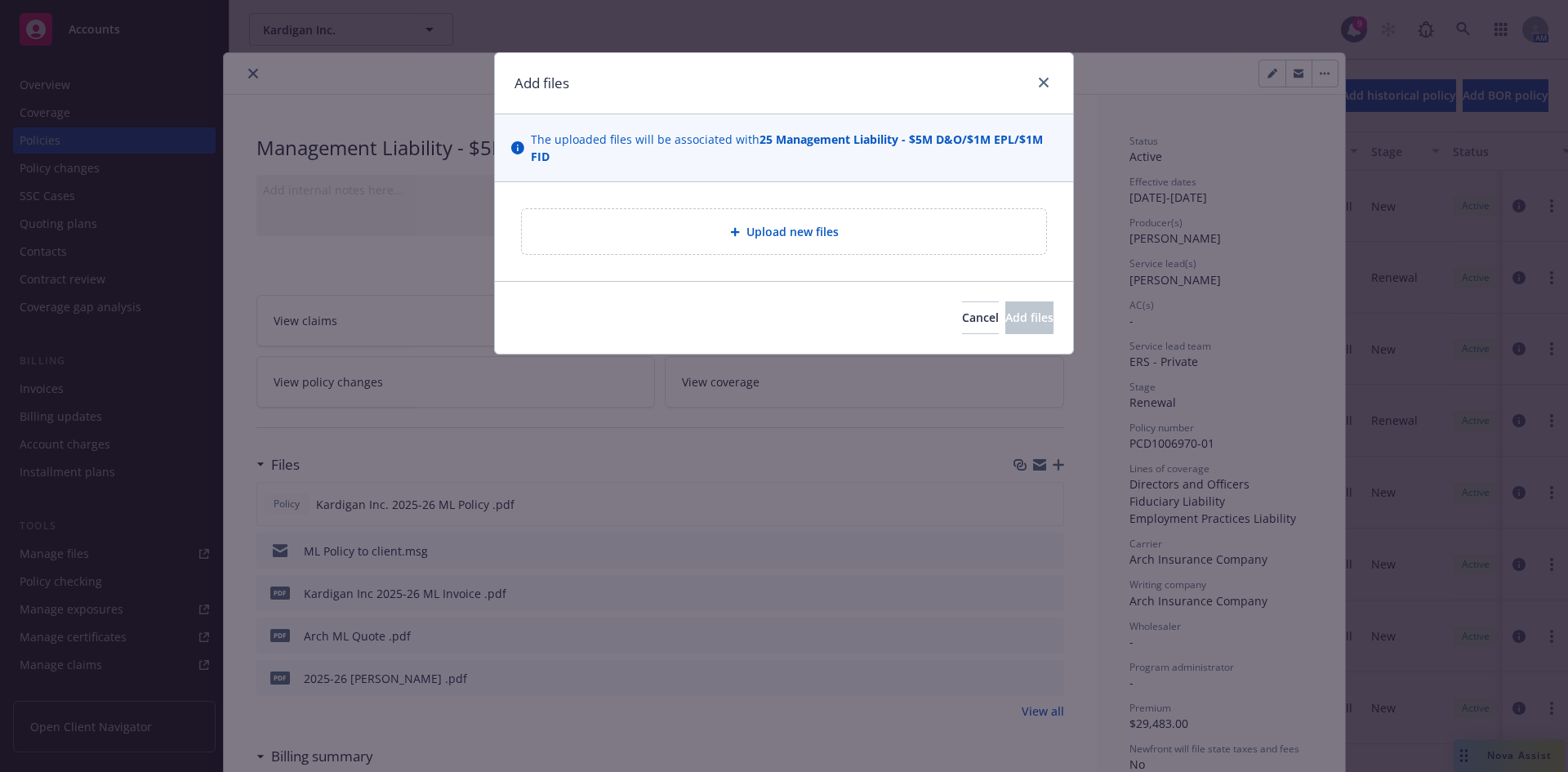
type textarea "x"
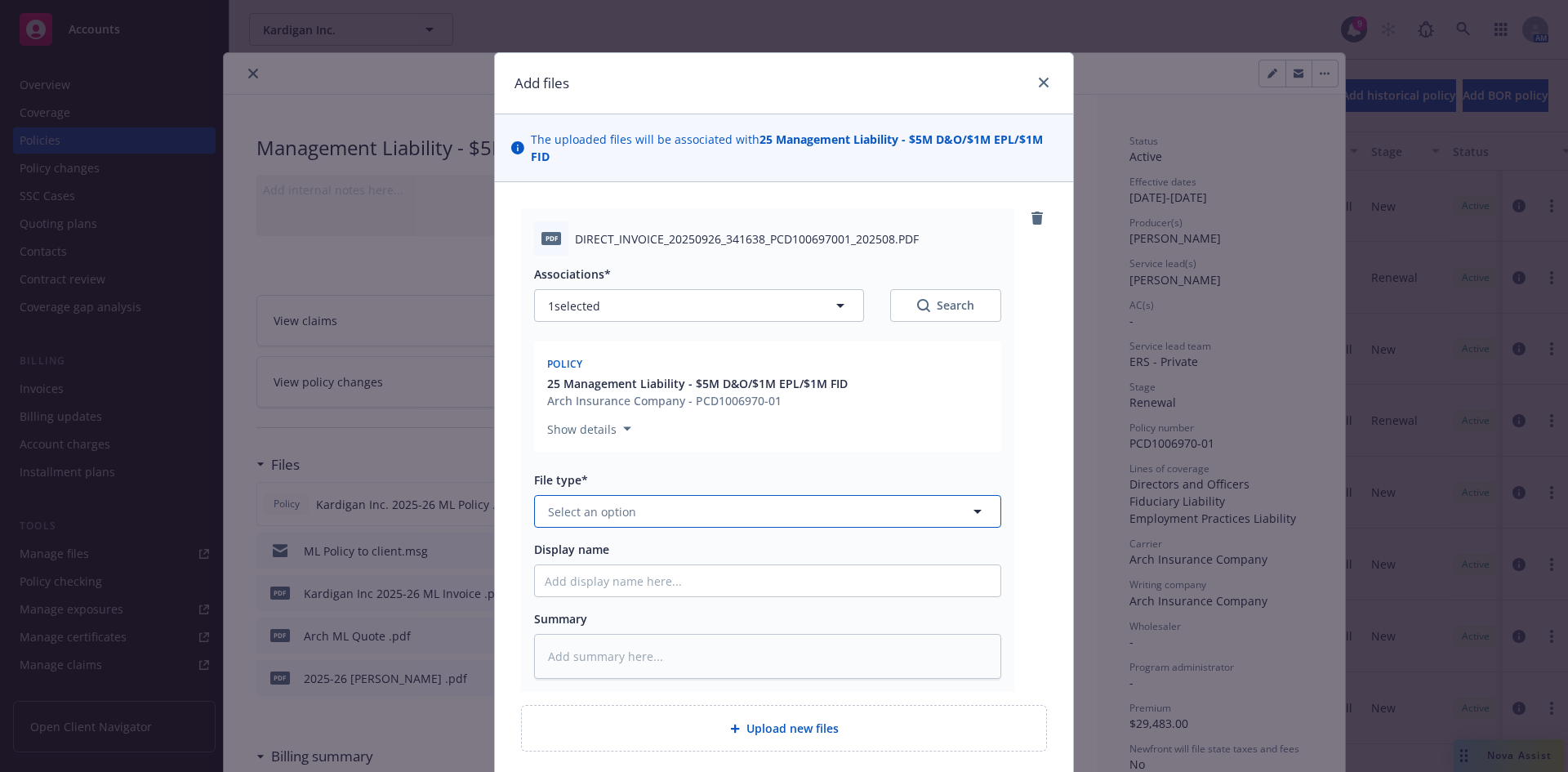
click at [551, 509] on span "Select an option" at bounding box center [591, 512] width 88 height 18
type input "inv"
click at [614, 619] on div "Invoice - Third Party" at bounding box center [767, 600] width 465 height 44
click at [583, 574] on input "Display name" at bounding box center [767, 581] width 465 height 31
type textarea "x"
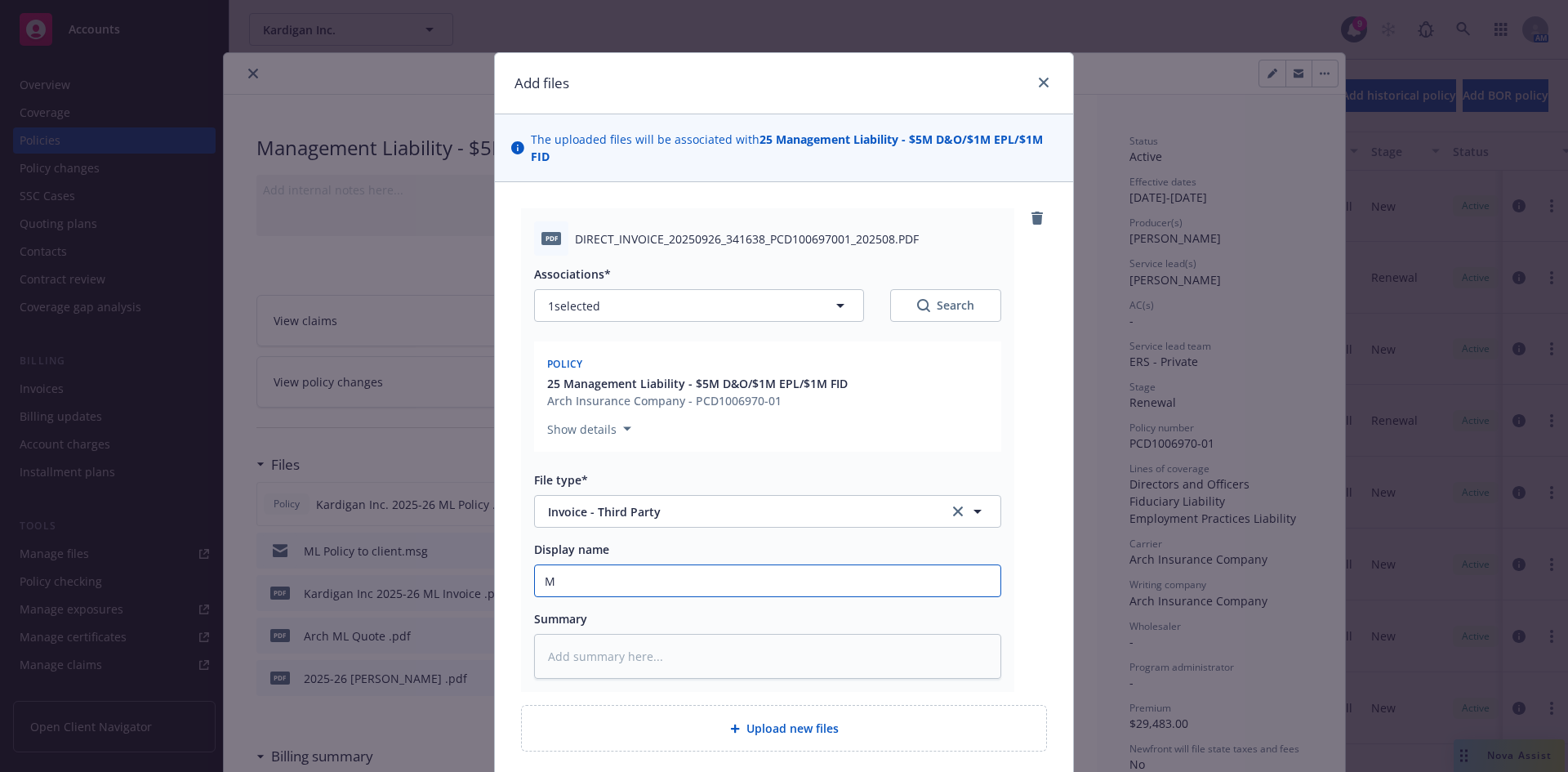
type input "ML"
type textarea "x"
type input "ML"
type textarea "x"
type input "ML A"
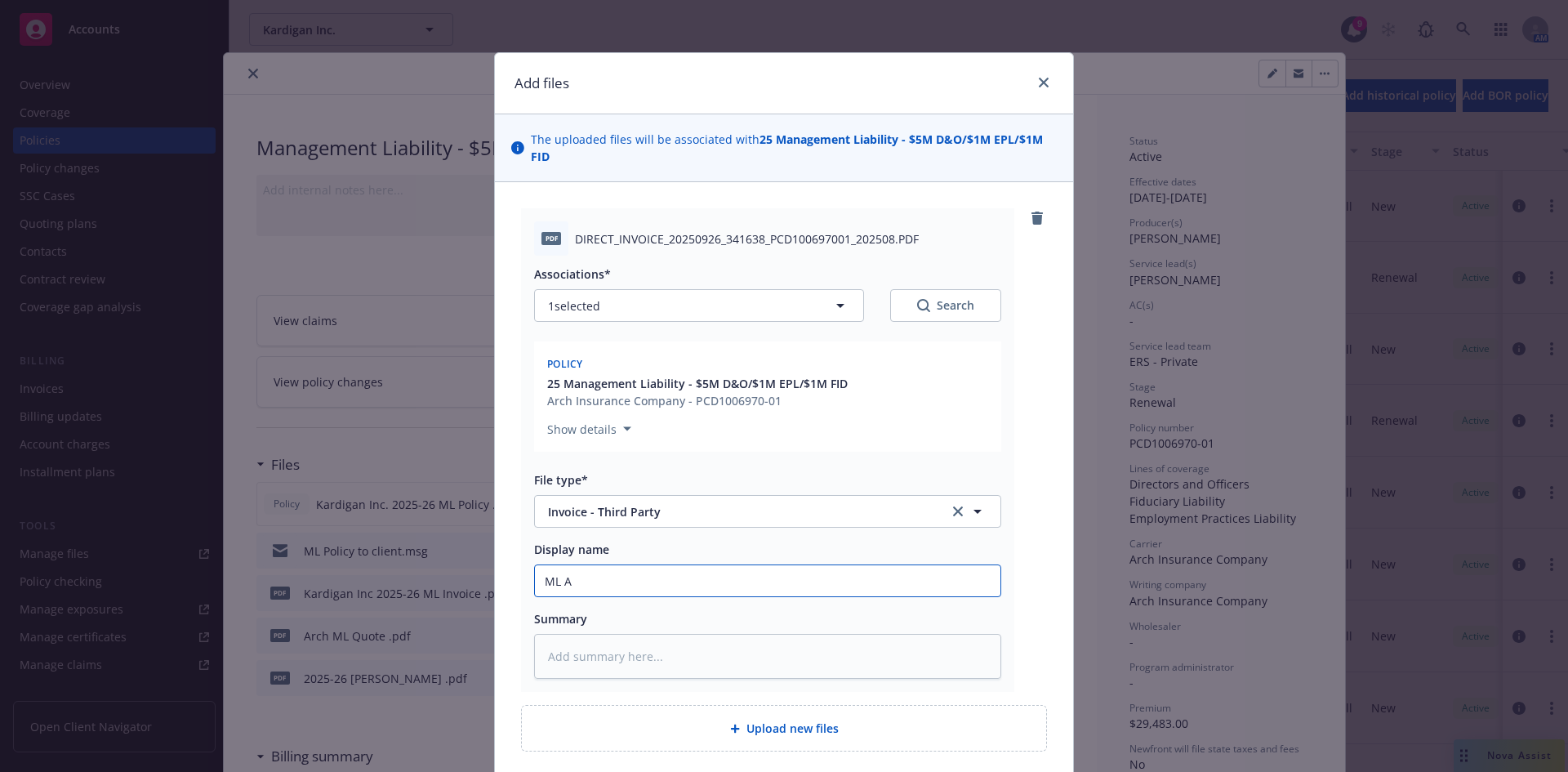
type textarea "x"
type input "ML Ar"
type textarea "x"
type input "ML Arc"
type textarea "x"
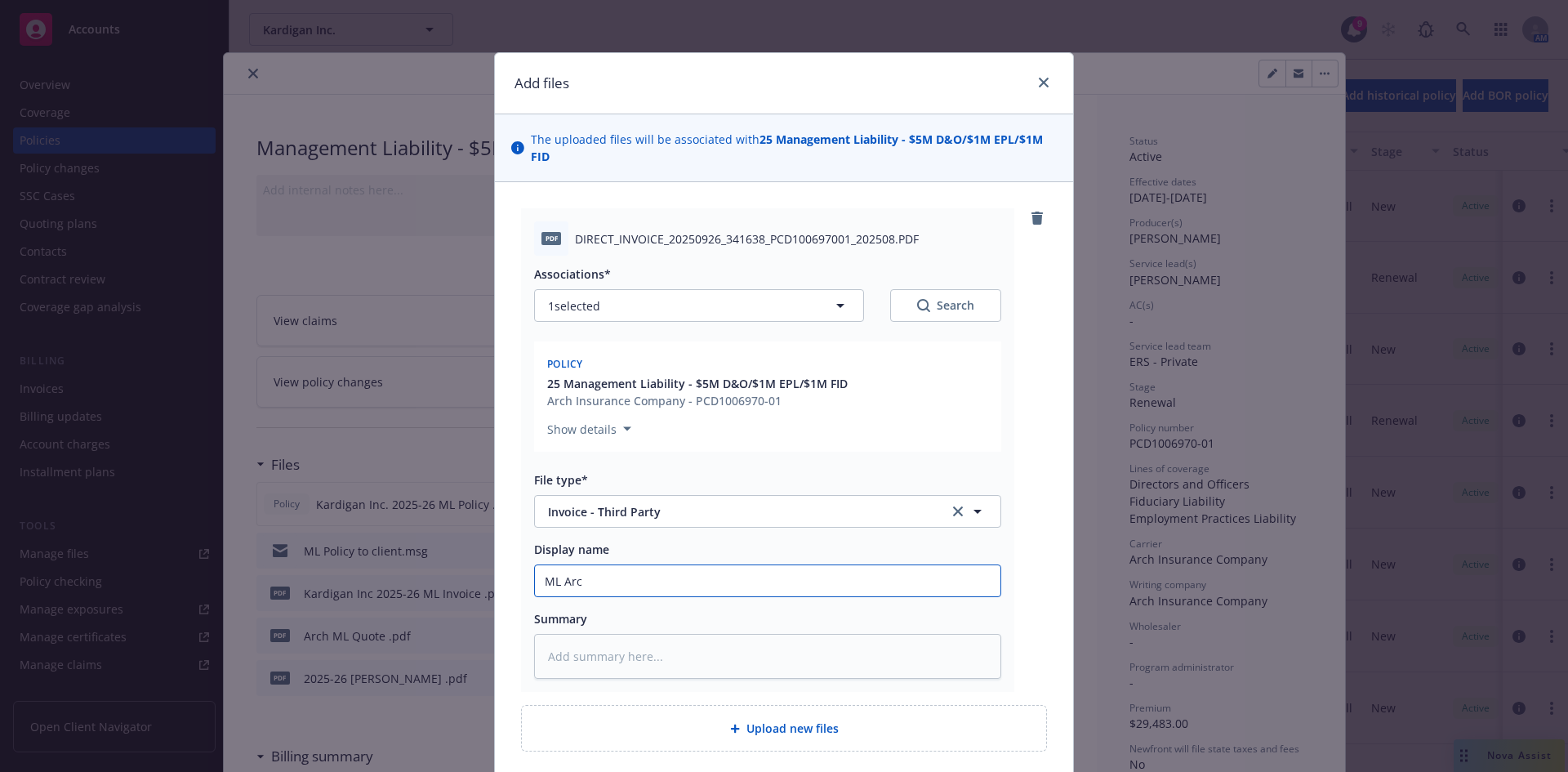
type input "ML Arch"
type textarea "x"
type input "ML Arch"
type textarea "x"
type input "ML Arch I"
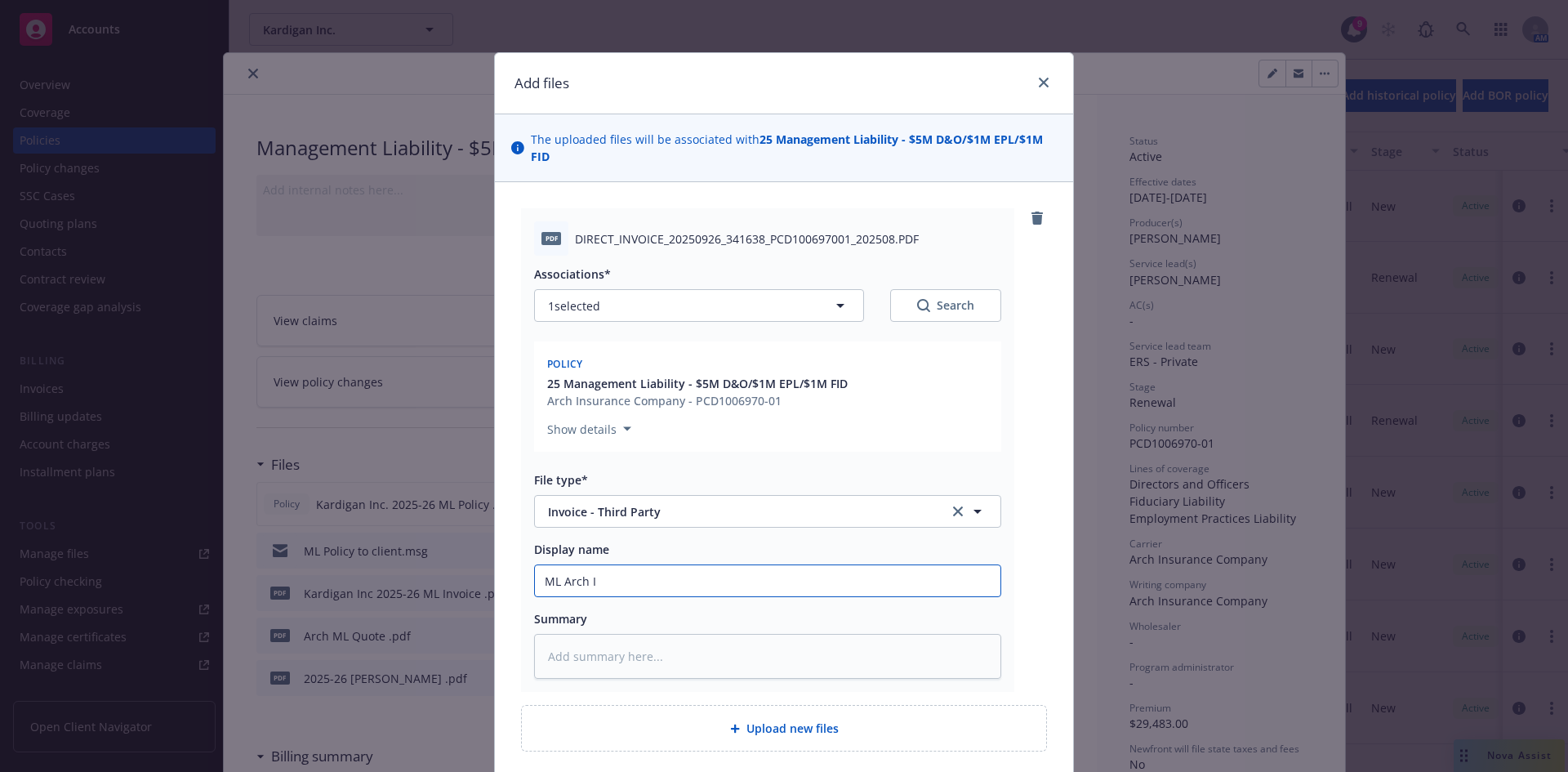
type textarea "x"
type input "ML Arch Invoice 25-26"
type textarea "x"
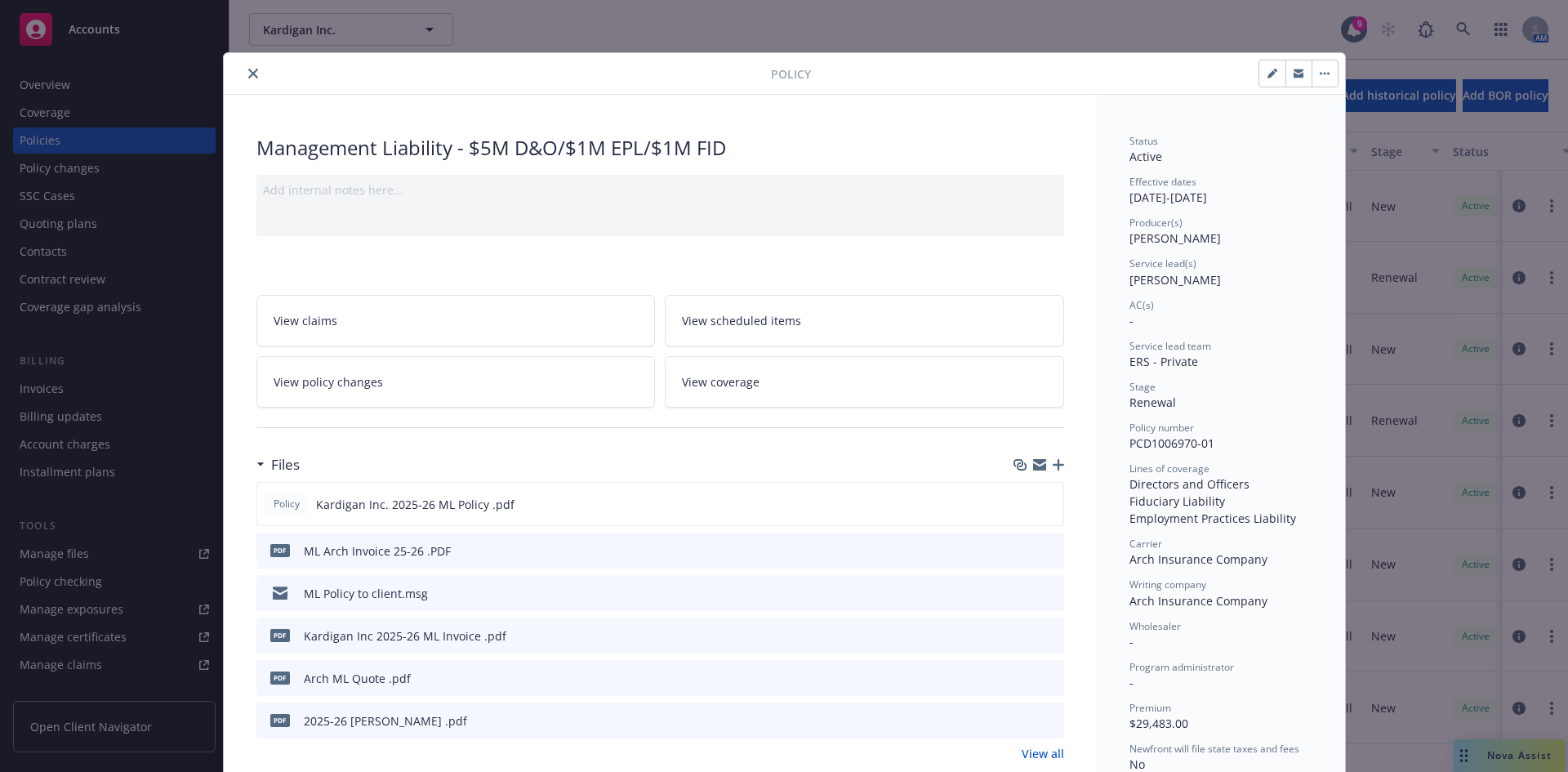
click at [253, 73] on button "close" at bounding box center [253, 73] width 19 height 19
